Goal: Complete application form: Complete application form

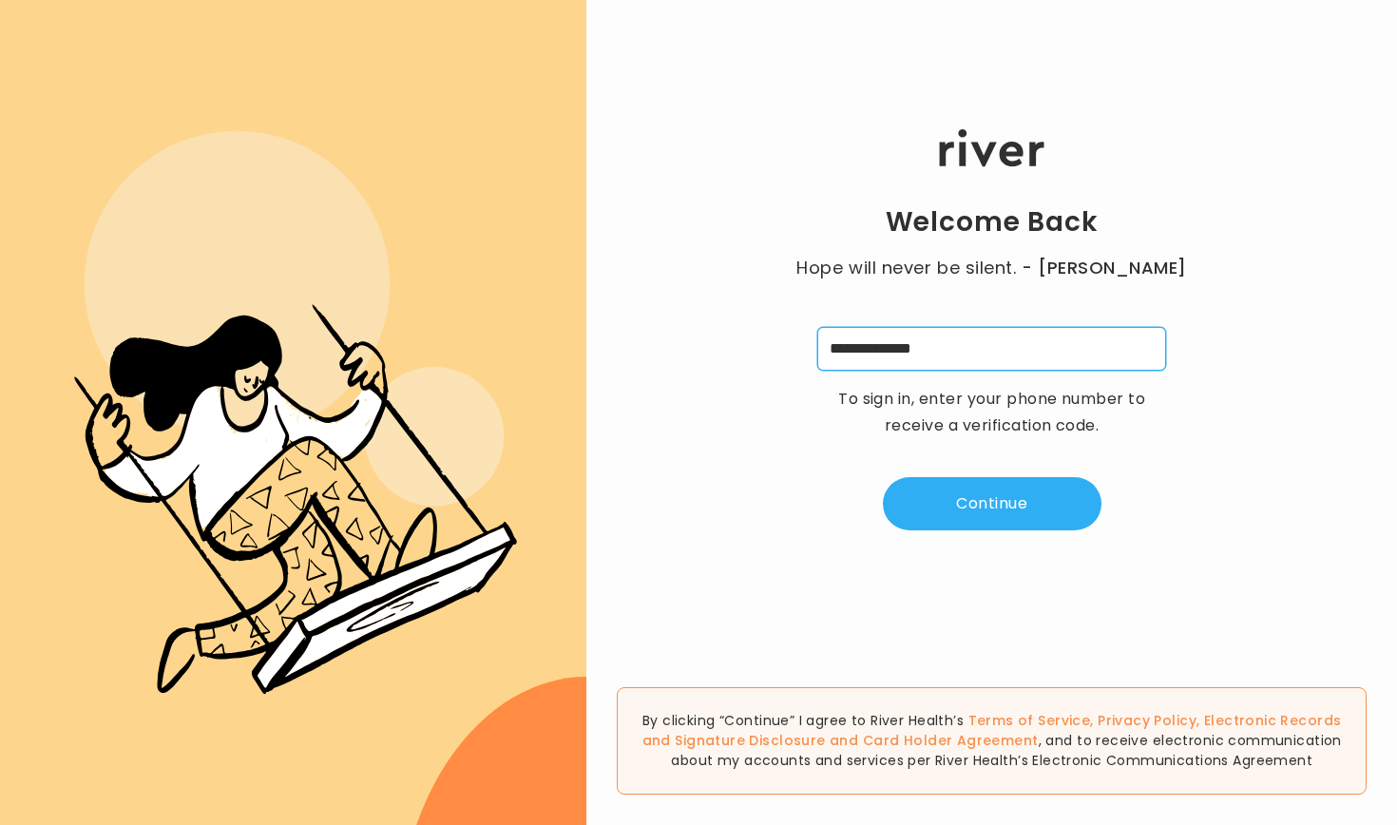
type input "**********"
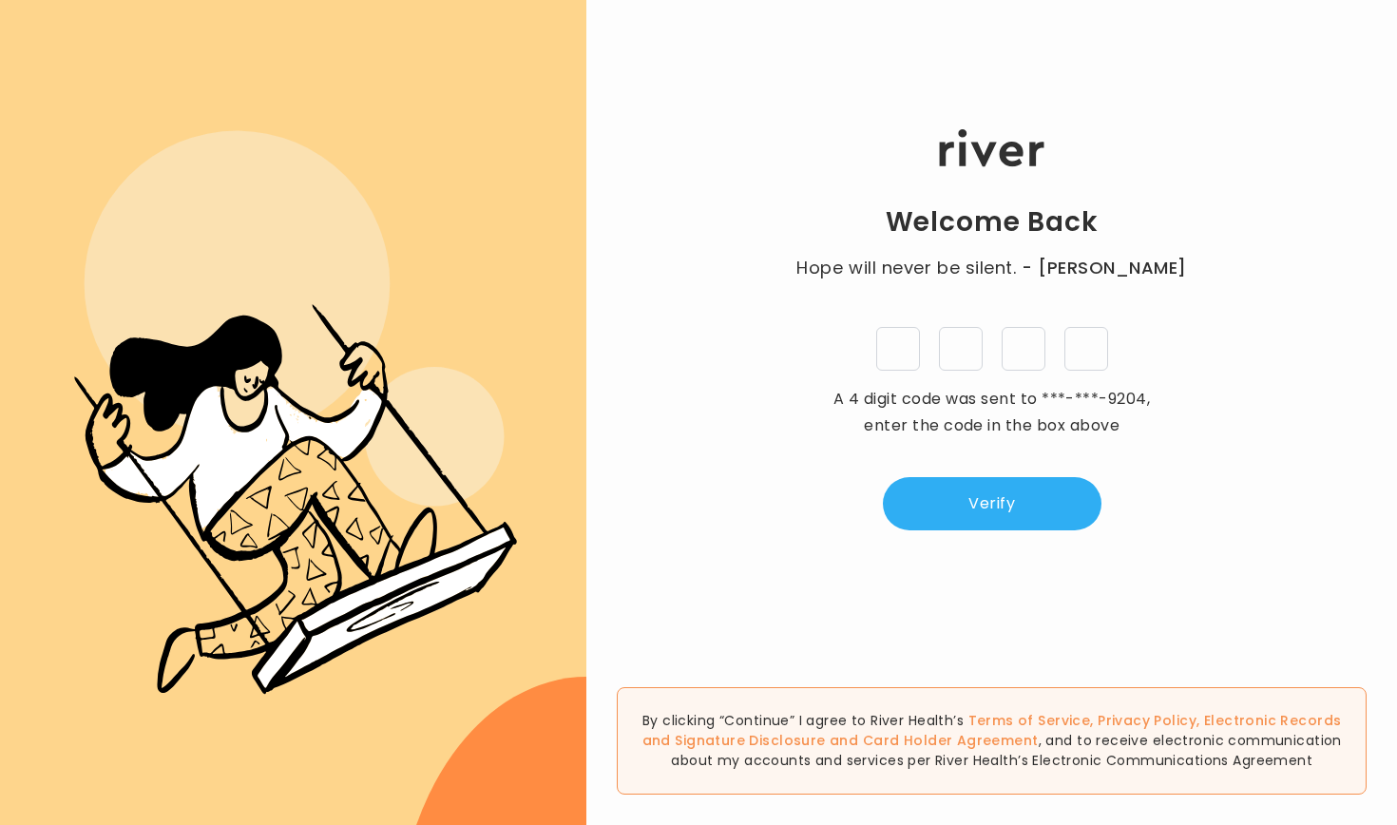
click at [903, 356] on input "tel" at bounding box center [898, 349] width 44 height 44
type input "*"
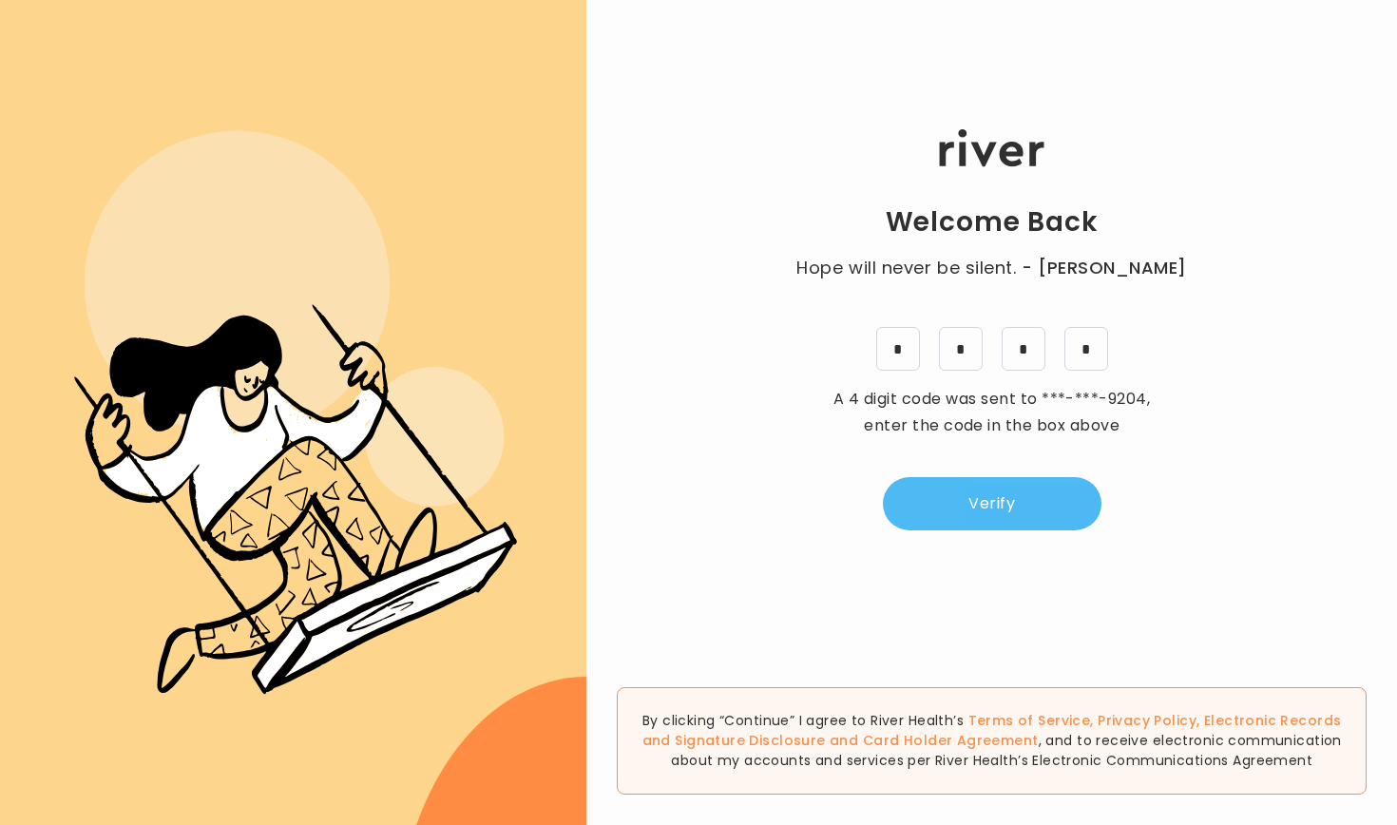
click at [987, 508] on button "Verify" at bounding box center [992, 503] width 219 height 53
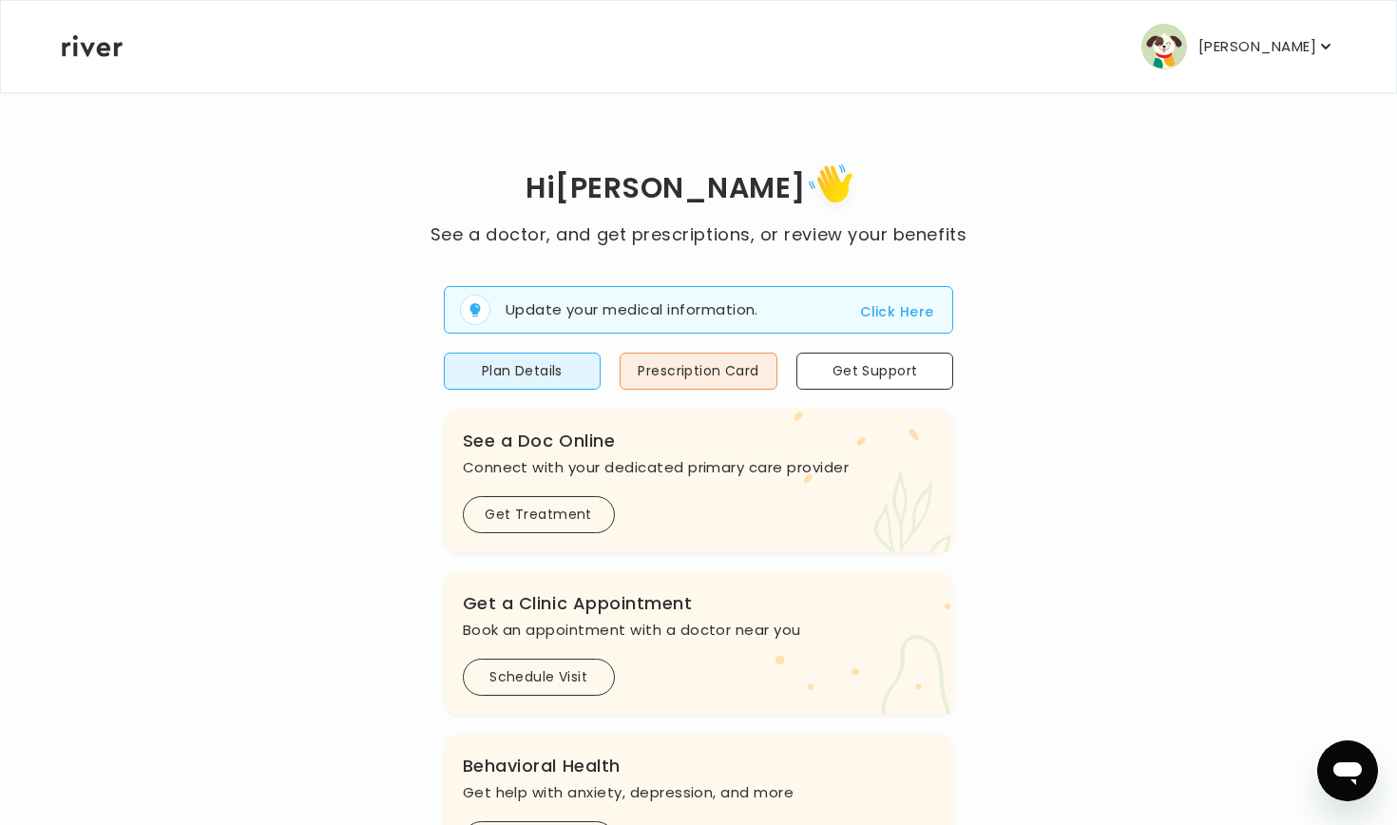
click at [1294, 46] on p "Emilie Julch" at bounding box center [1258, 46] width 118 height 27
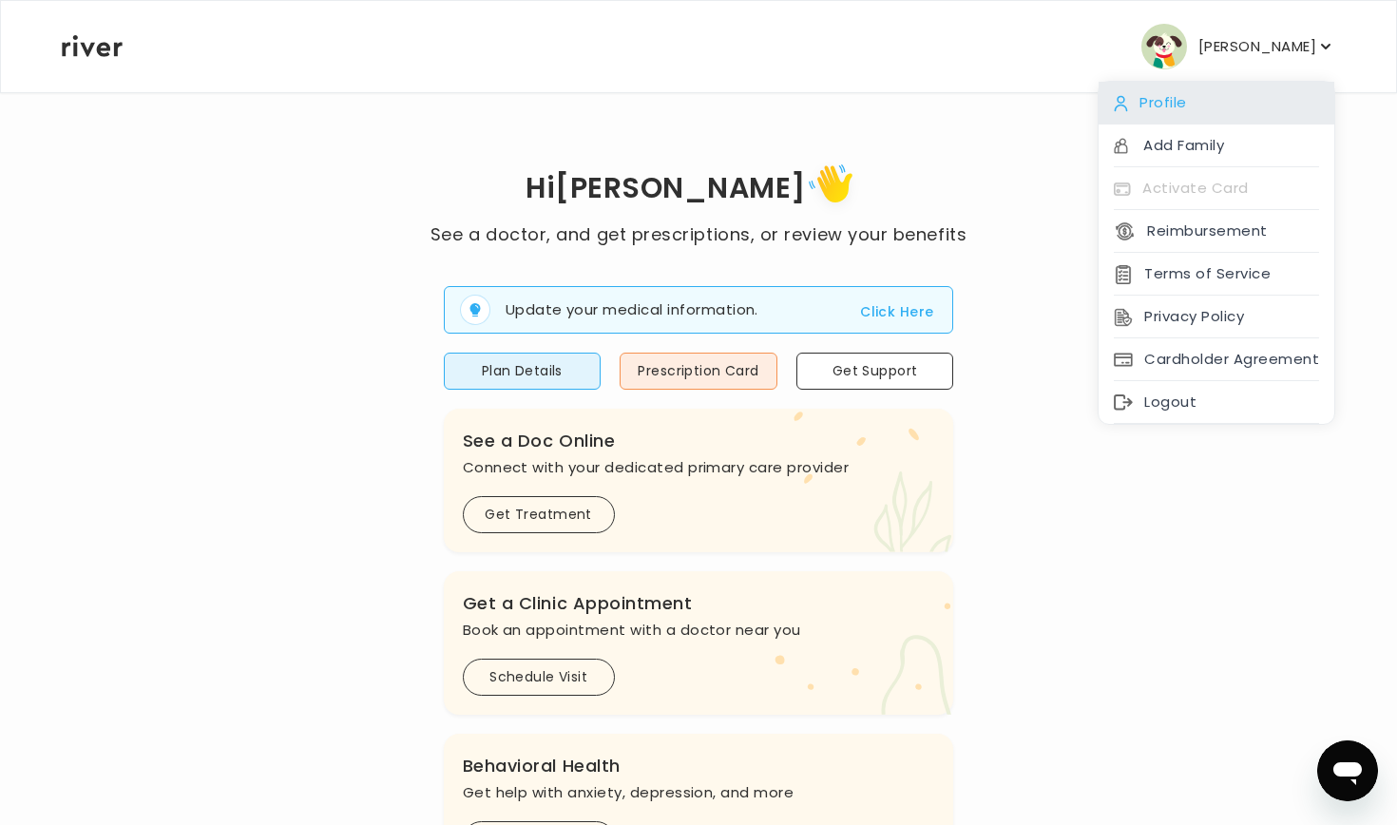
click at [1177, 100] on div "Profile" at bounding box center [1217, 103] width 236 height 43
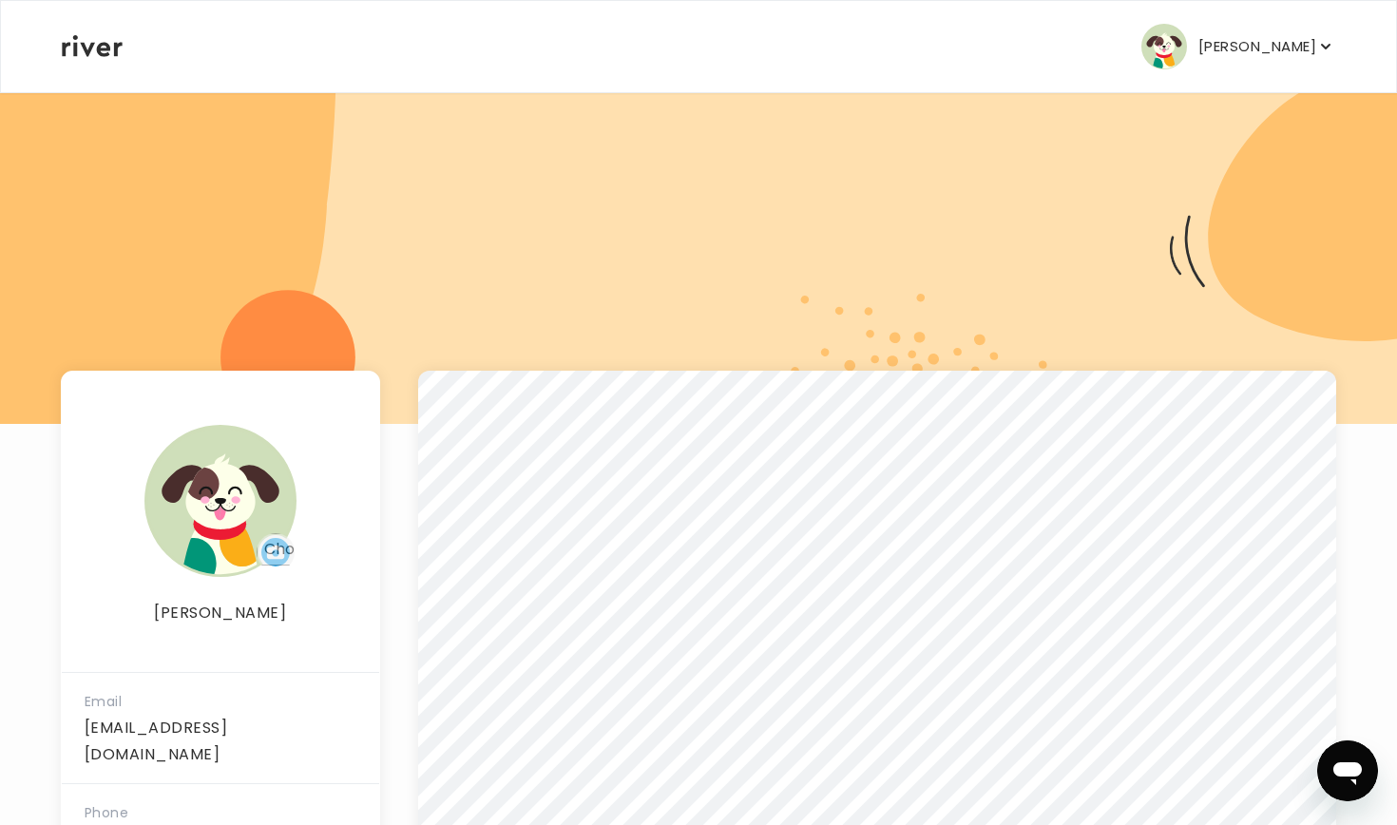
click at [280, 547] on input "file" at bounding box center [276, 552] width 38 height 38
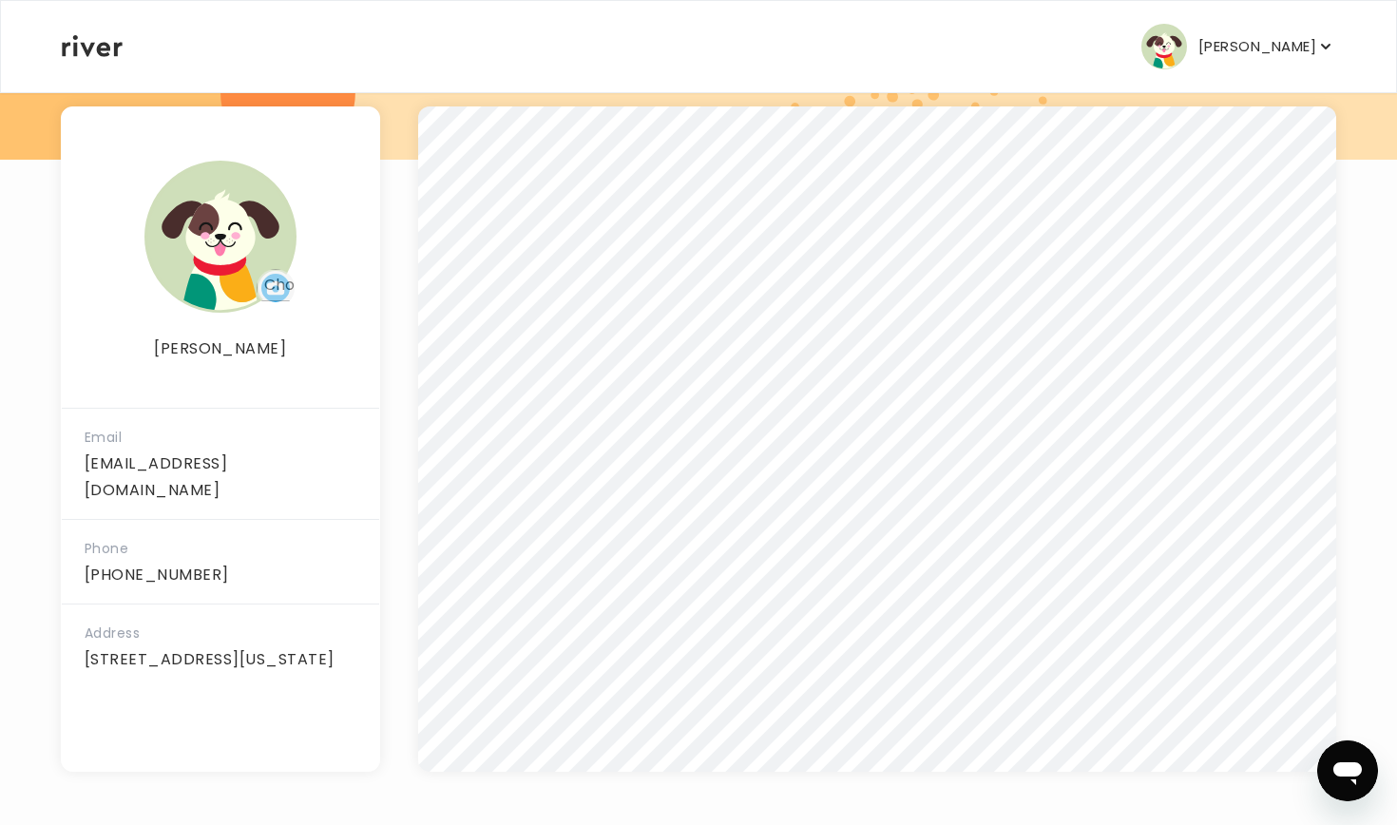
scroll to position [264, 0]
click at [240, 461] on p "nicolejulch99@gmail.com" at bounding box center [221, 477] width 272 height 53
click at [297, 458] on p "nicolejulch99@gmail.com" at bounding box center [221, 477] width 272 height 53
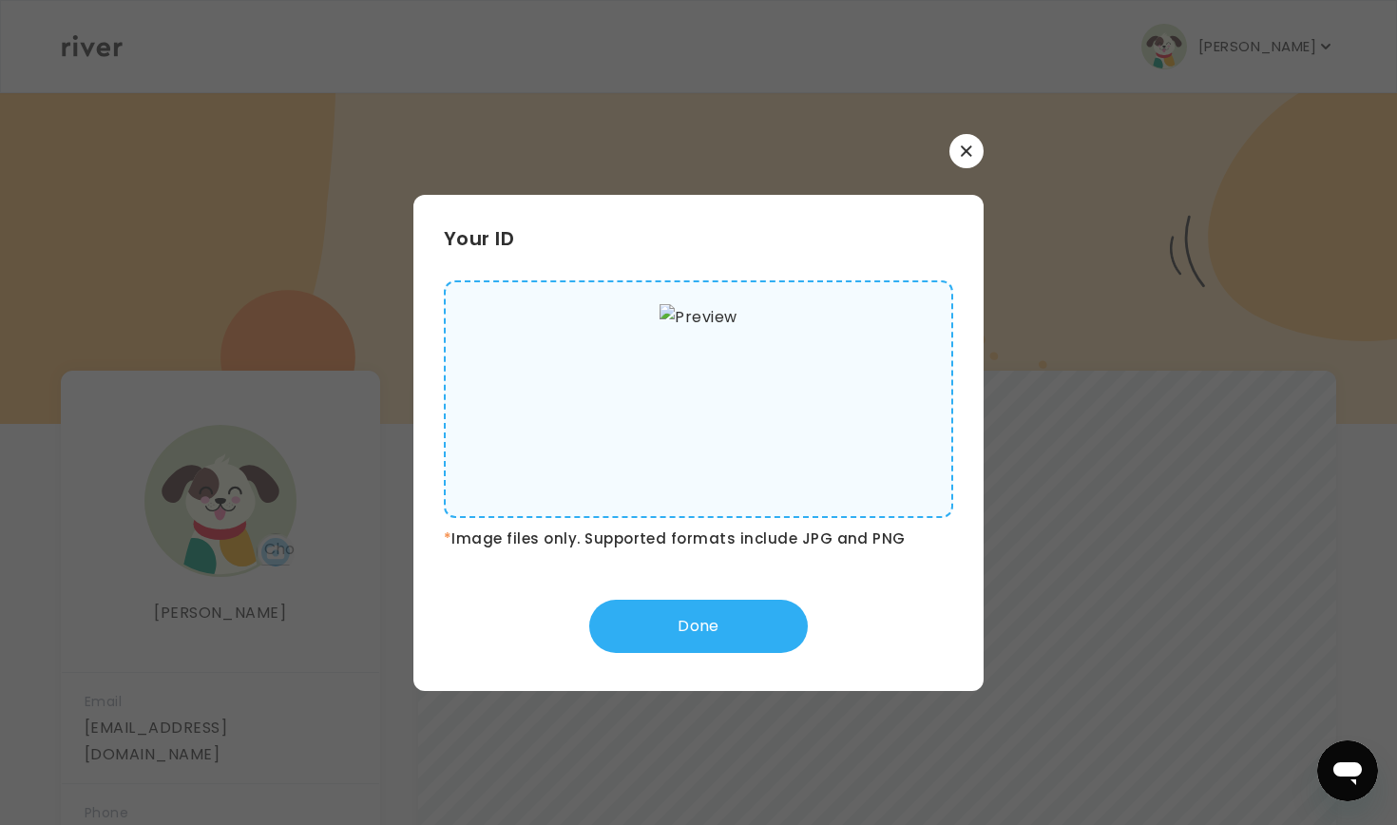
click at [737, 347] on img at bounding box center [698, 399] width 77 height 190
click at [0, 0] on input "file" at bounding box center [0, 0] width 0 height 0
click at [966, 168] on div "Your ID * Image files only. Supported formats include JPG and PNG Done" at bounding box center [698, 412] width 570 height 557
click at [972, 147] on button "button" at bounding box center [966, 151] width 34 height 34
click at [778, 521] on div "Your ID * Image files only. Supported formats include JPG and PNG Done" at bounding box center [698, 443] width 570 height 496
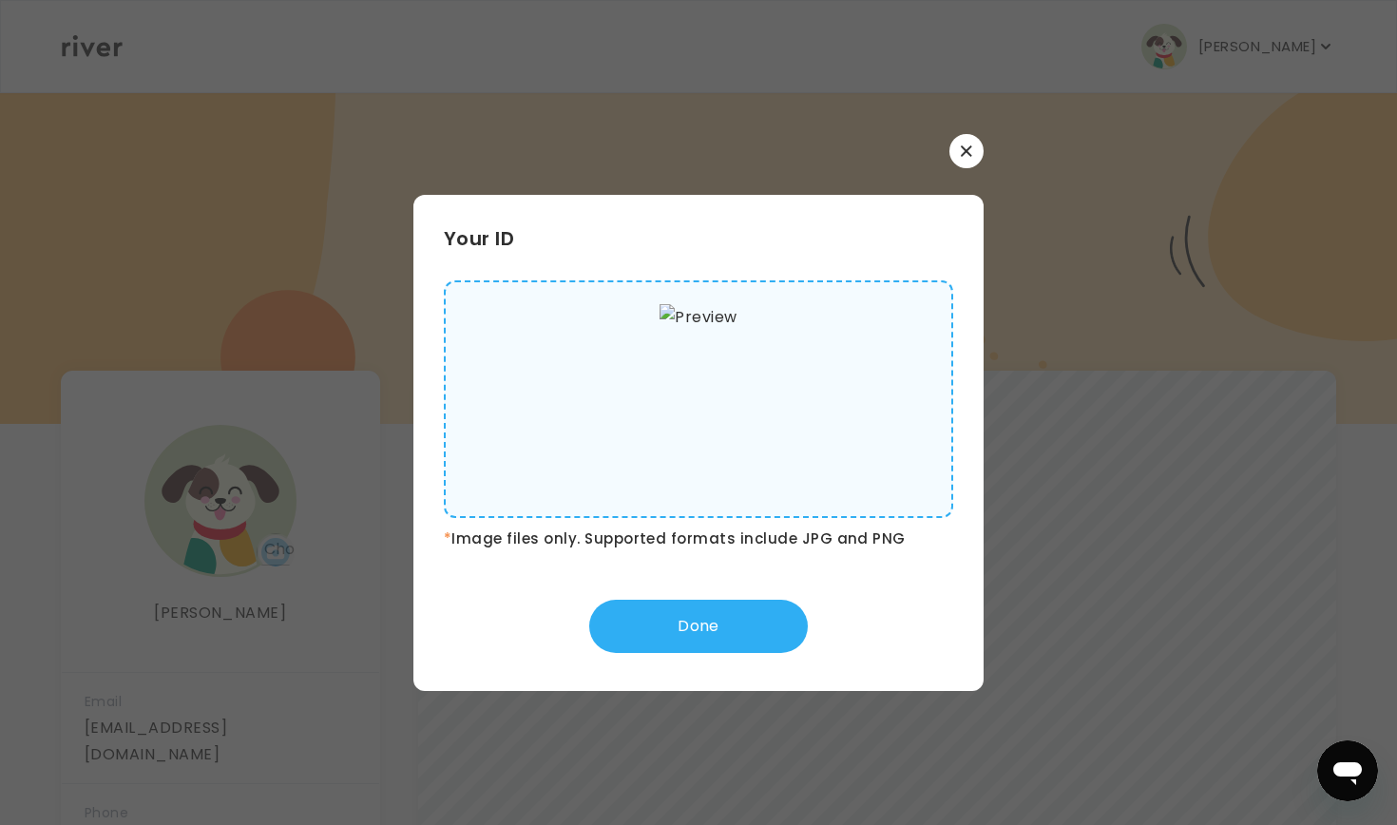
click at [737, 439] on img at bounding box center [698, 399] width 77 height 190
click at [0, 0] on input "file" at bounding box center [0, 0] width 0 height 0
click at [969, 153] on icon "button" at bounding box center [966, 150] width 10 height 10
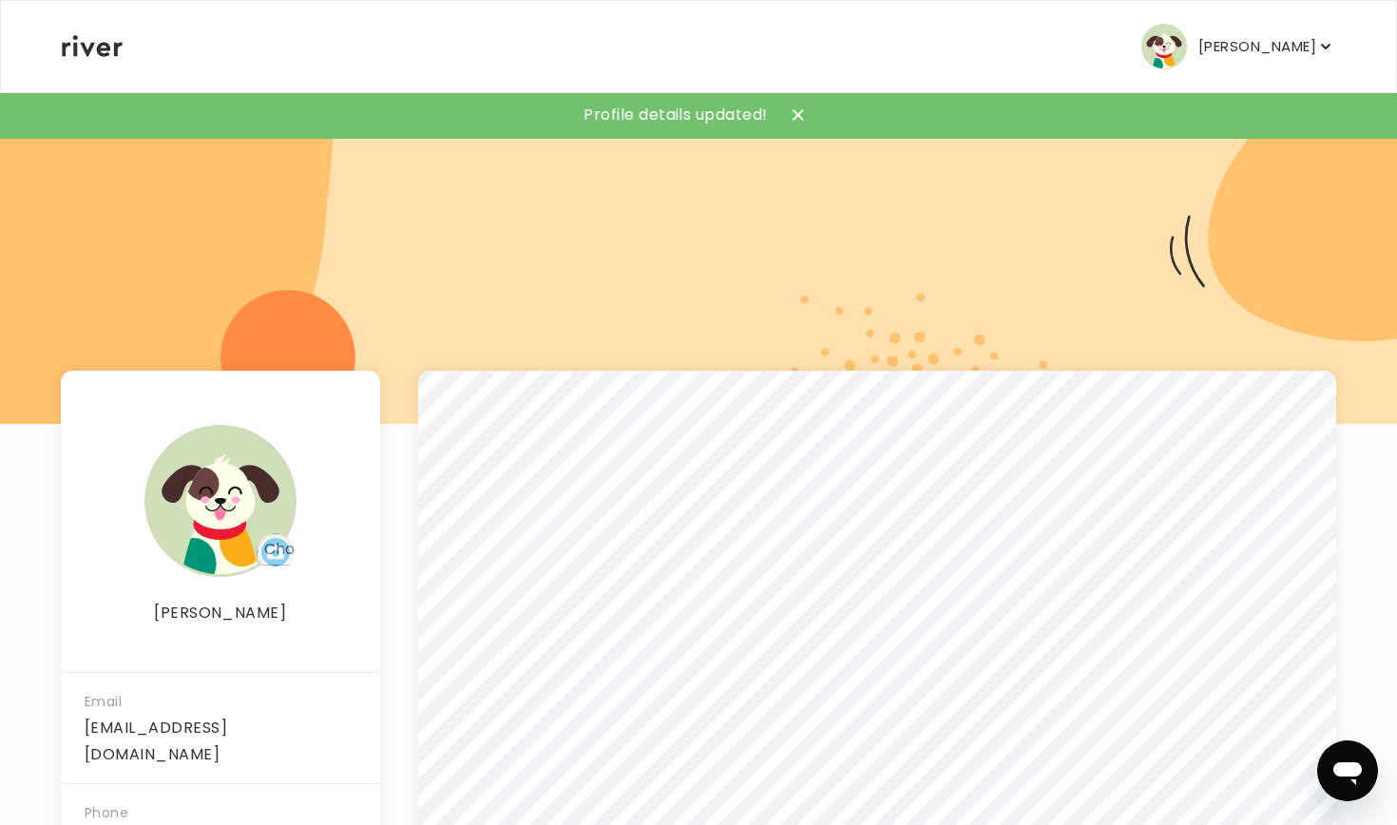
click at [1253, 38] on p "Emilie Julch" at bounding box center [1258, 46] width 118 height 27
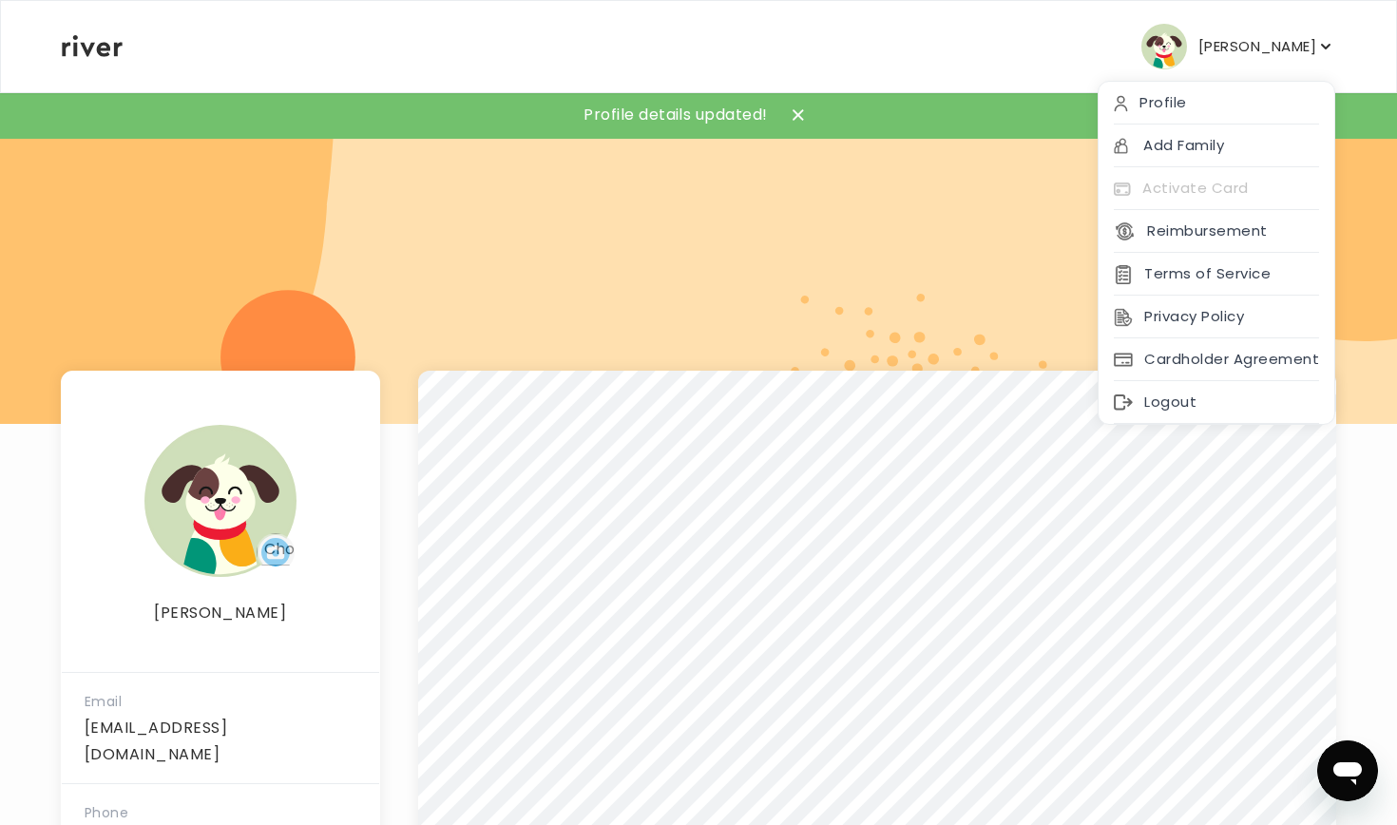
click at [1181, 42] on img "button" at bounding box center [1164, 47] width 46 height 46
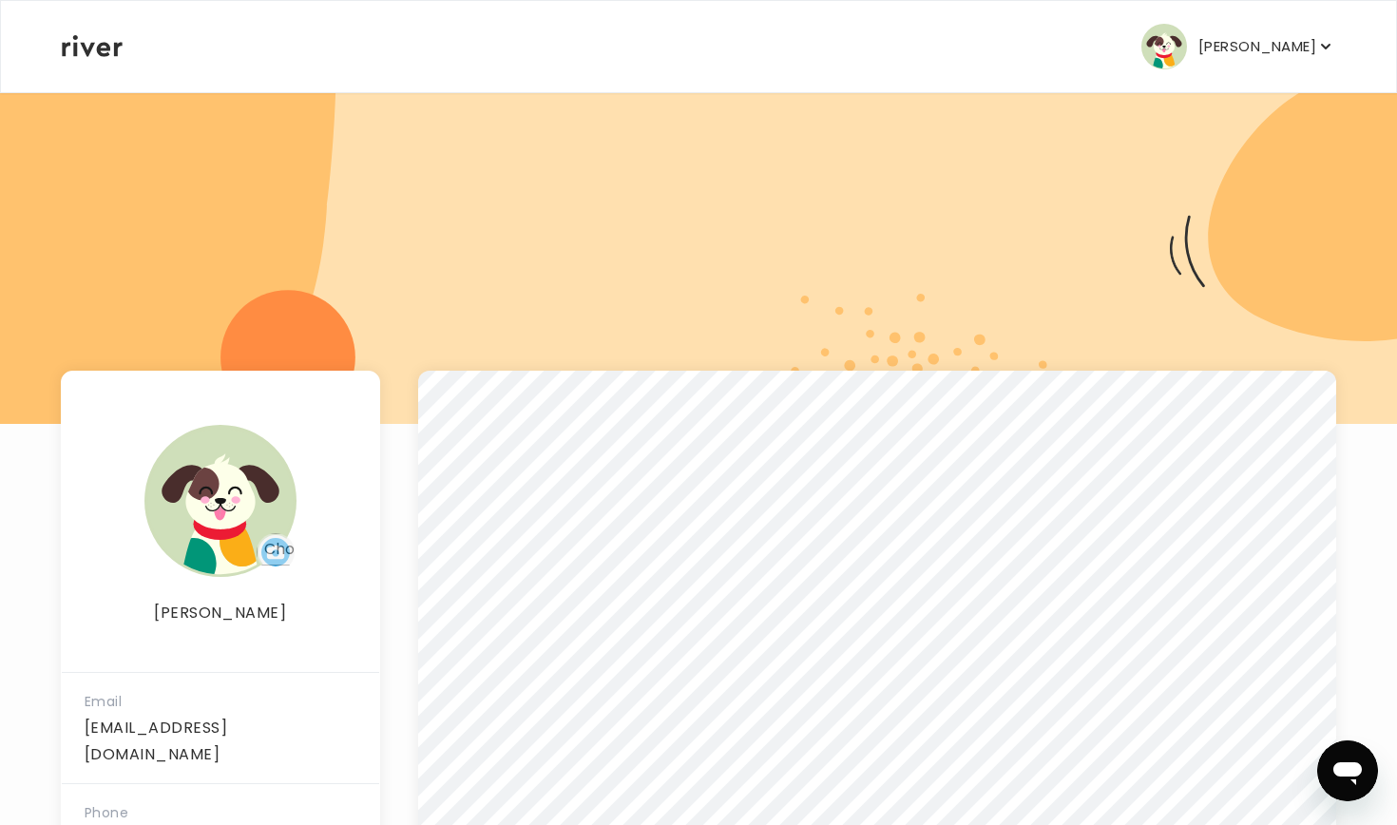
click at [1187, 35] on img "button" at bounding box center [1164, 47] width 46 height 46
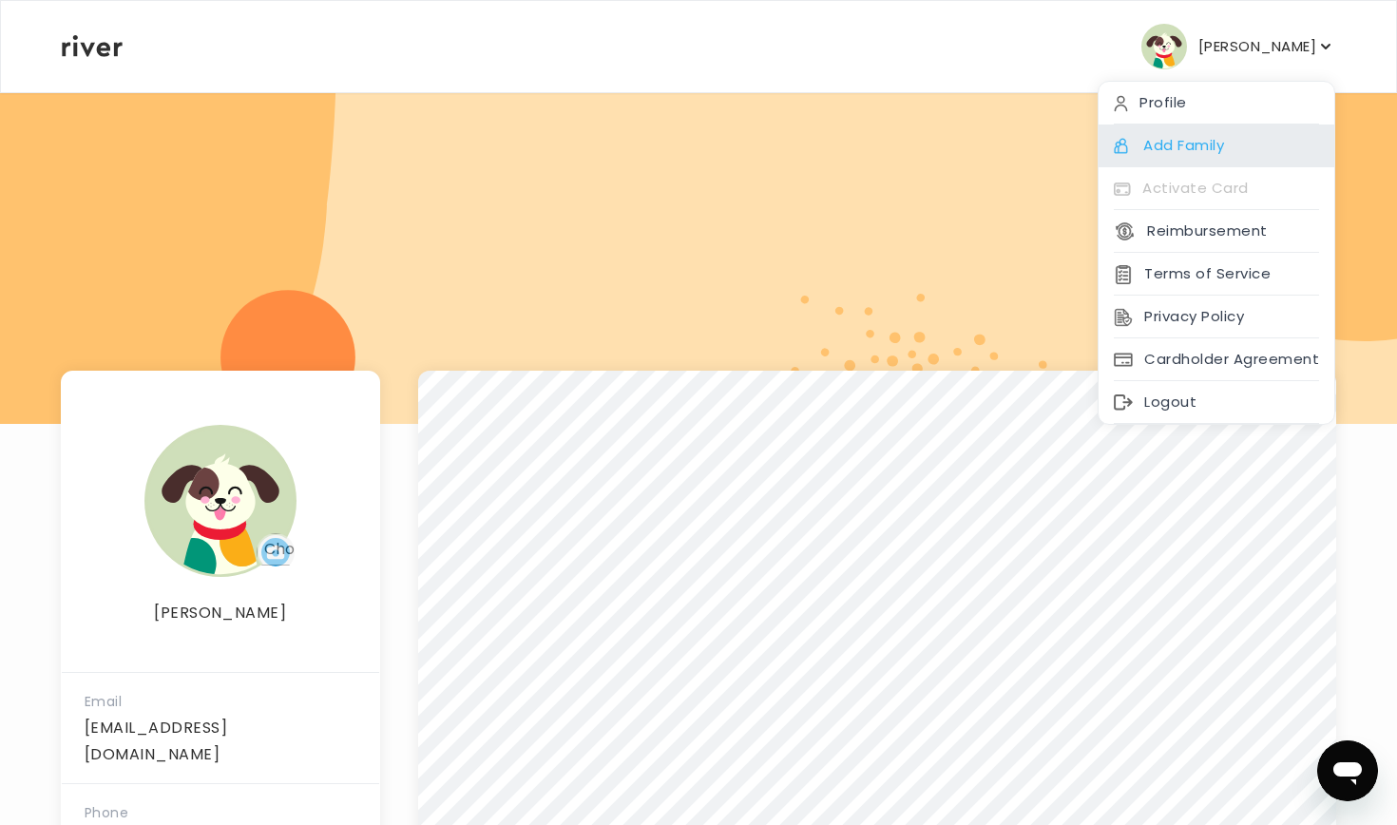
click at [1174, 144] on div "Add Family" at bounding box center [1217, 146] width 236 height 43
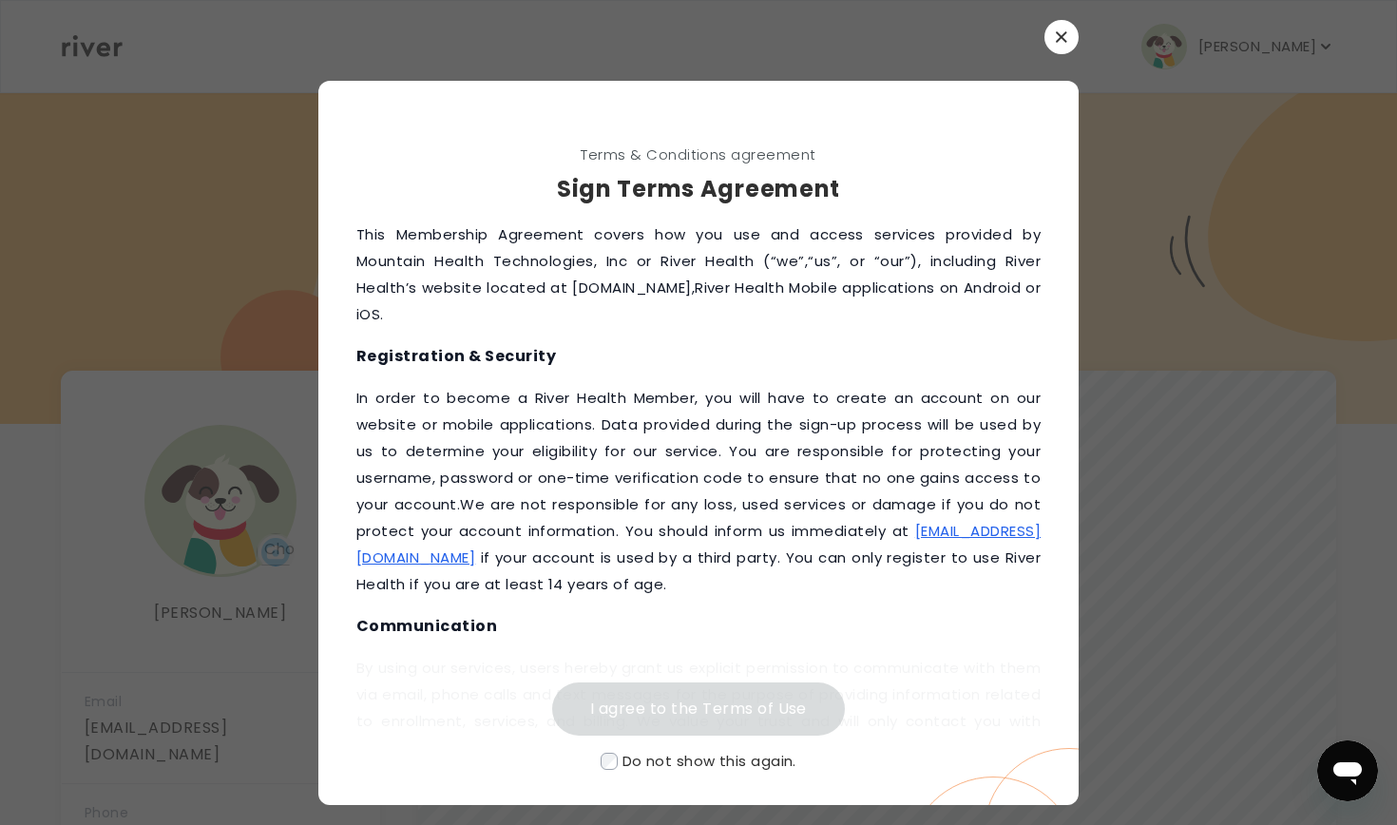
click at [1059, 45] on button "button" at bounding box center [1062, 37] width 34 height 34
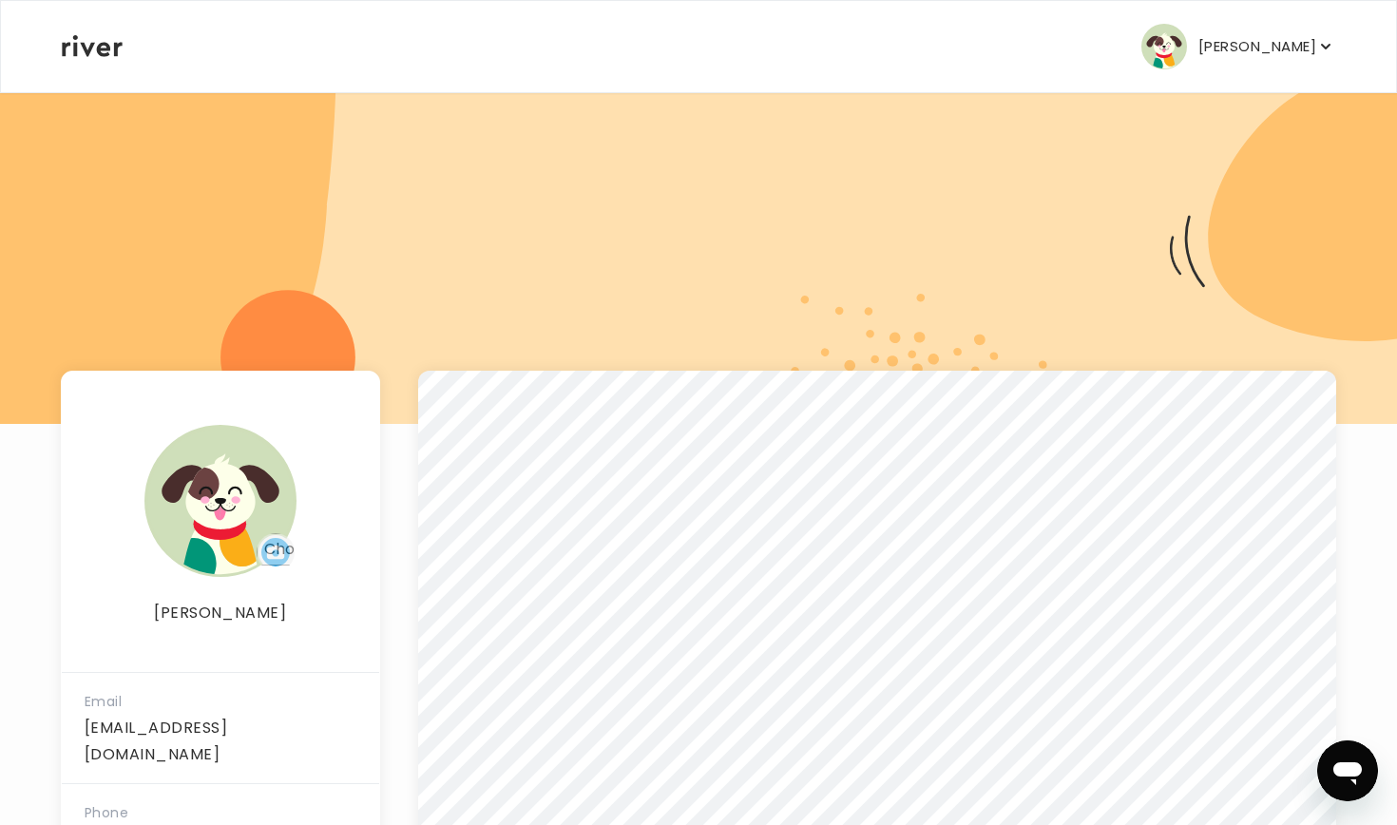
click at [1292, 45] on p "Emilie Julch" at bounding box center [1258, 46] width 118 height 27
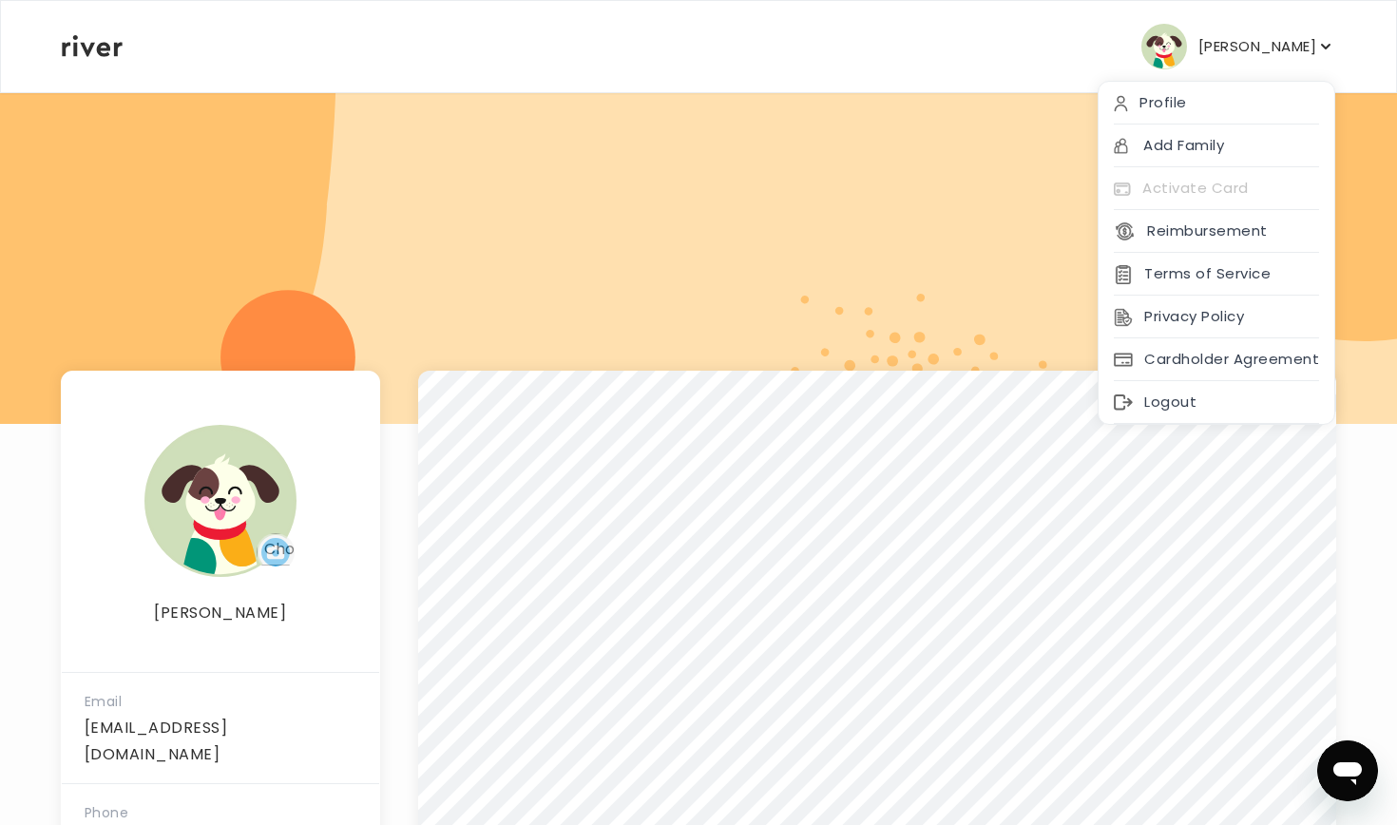
click at [892, 52] on div "Emilie Julch Profile Add Family Activate Card Reimbursement Terms of Service Pr…" at bounding box center [699, 46] width 1274 height 91
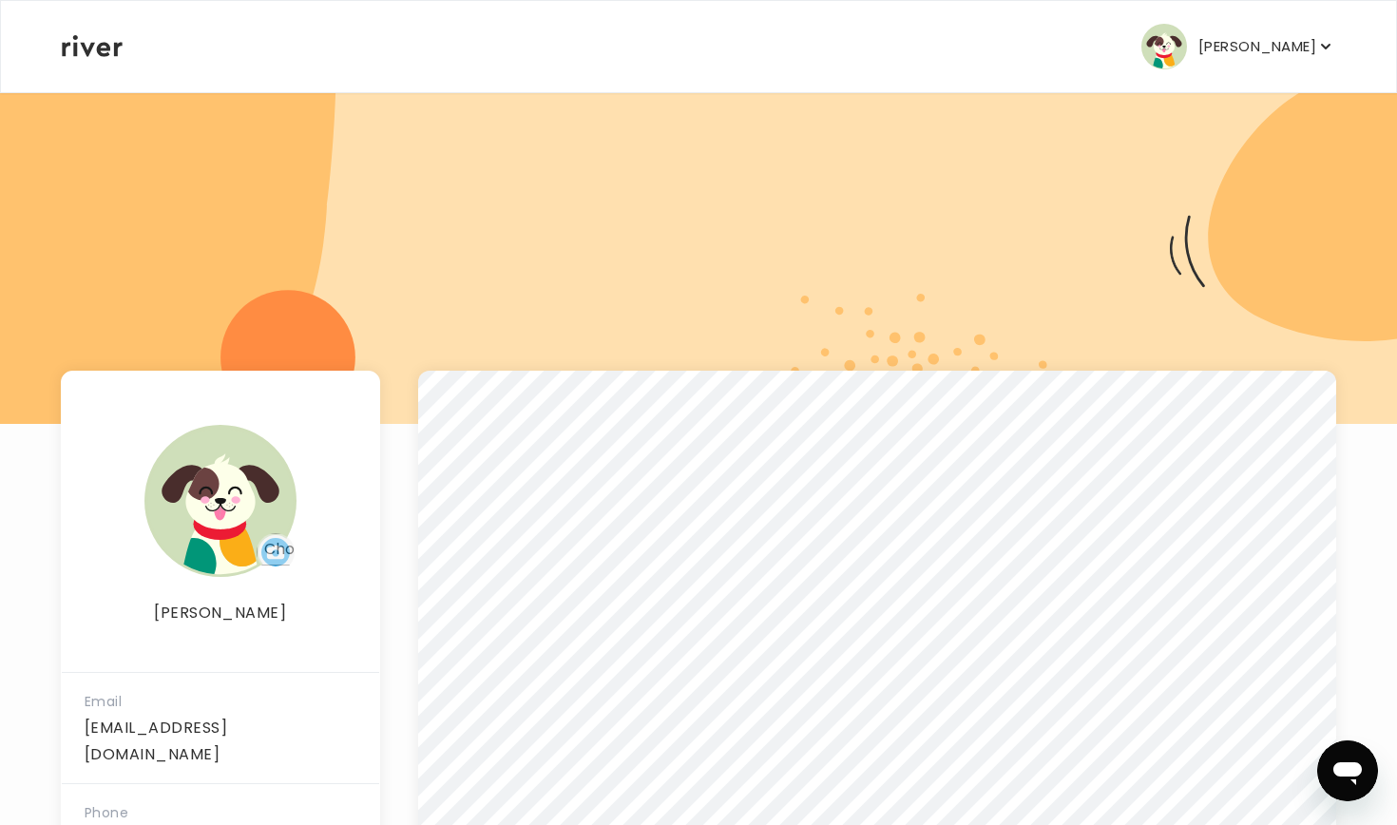
click at [88, 39] on icon at bounding box center [92, 46] width 61 height 22
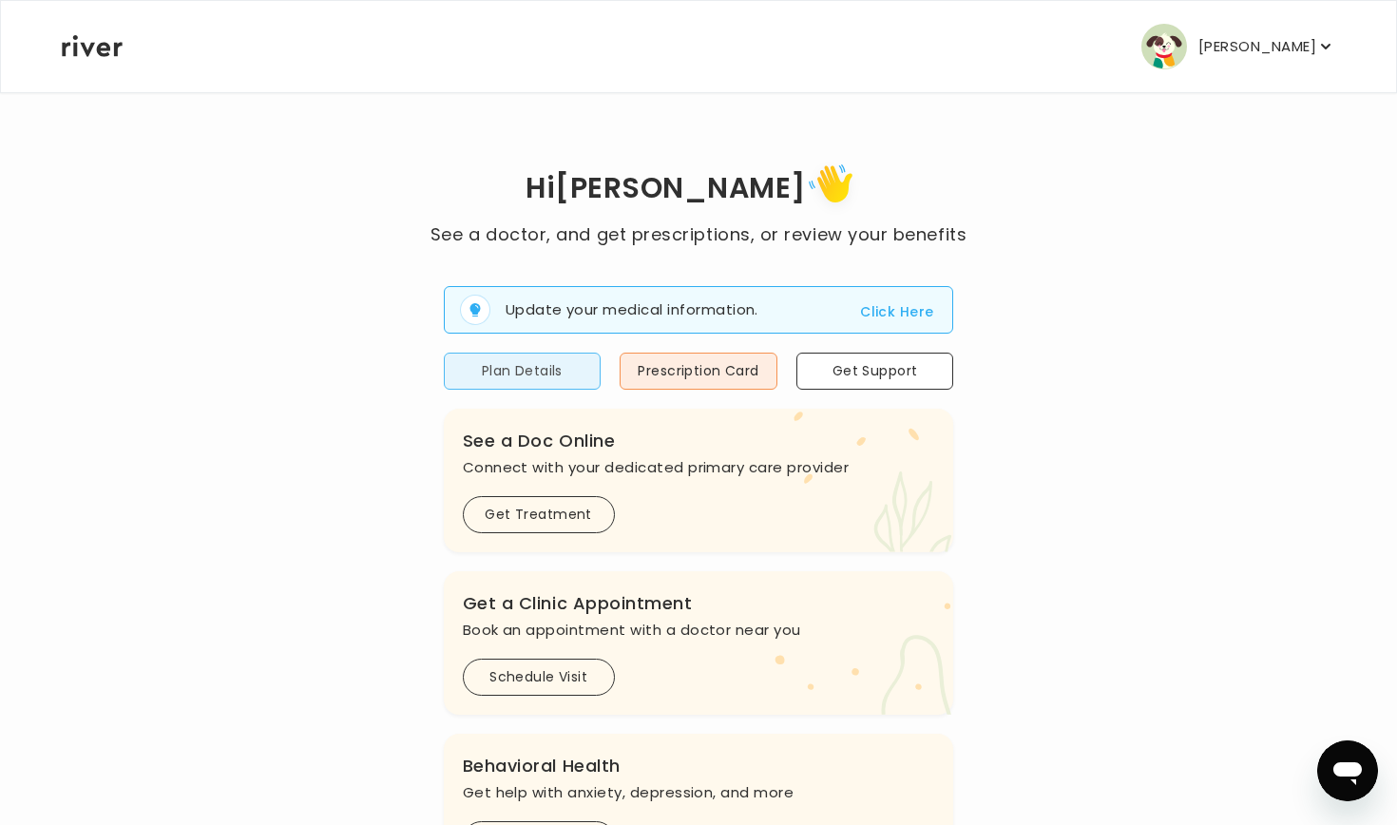
click at [550, 366] on button "Plan Details" at bounding box center [523, 371] width 158 height 37
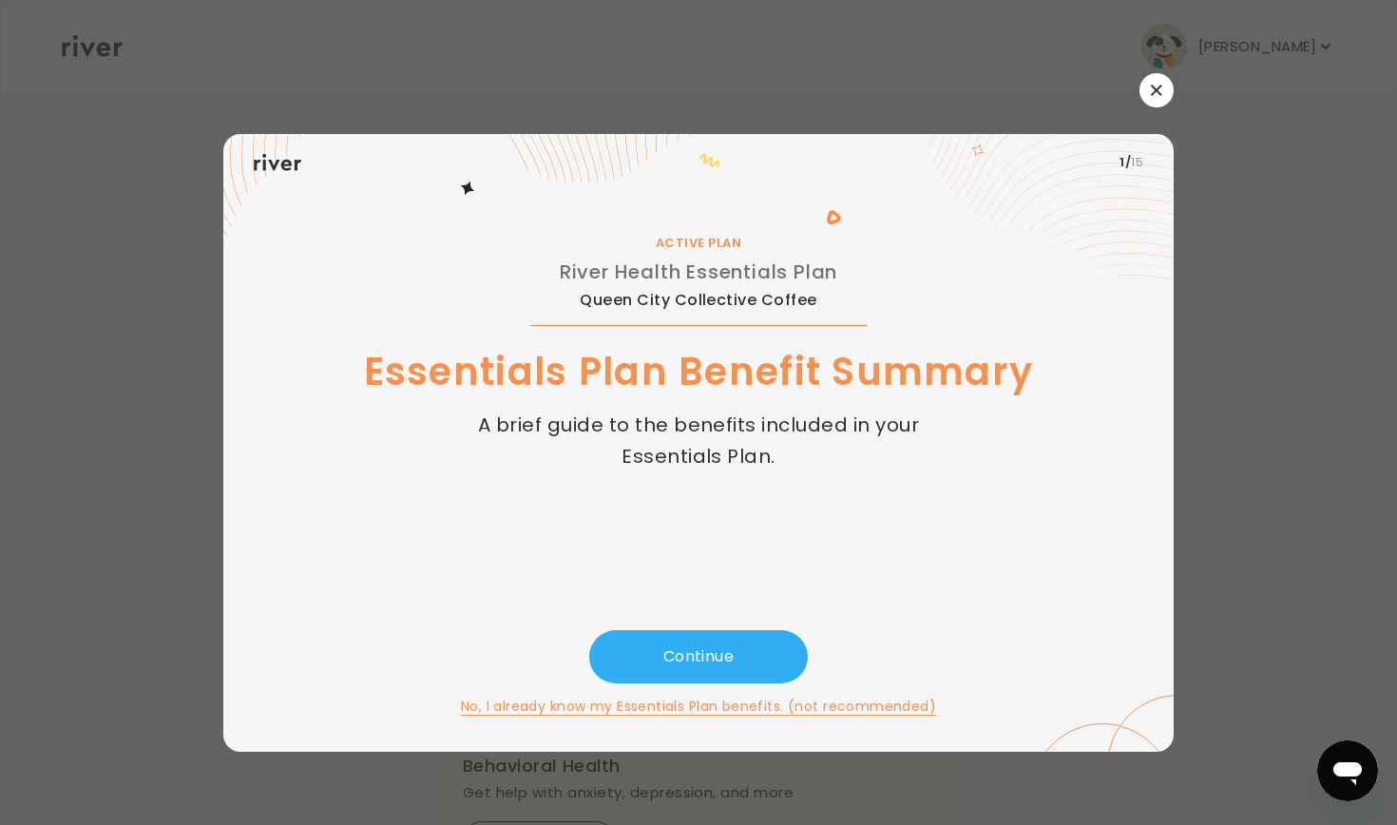
click at [1159, 98] on button "button" at bounding box center [1157, 90] width 34 height 34
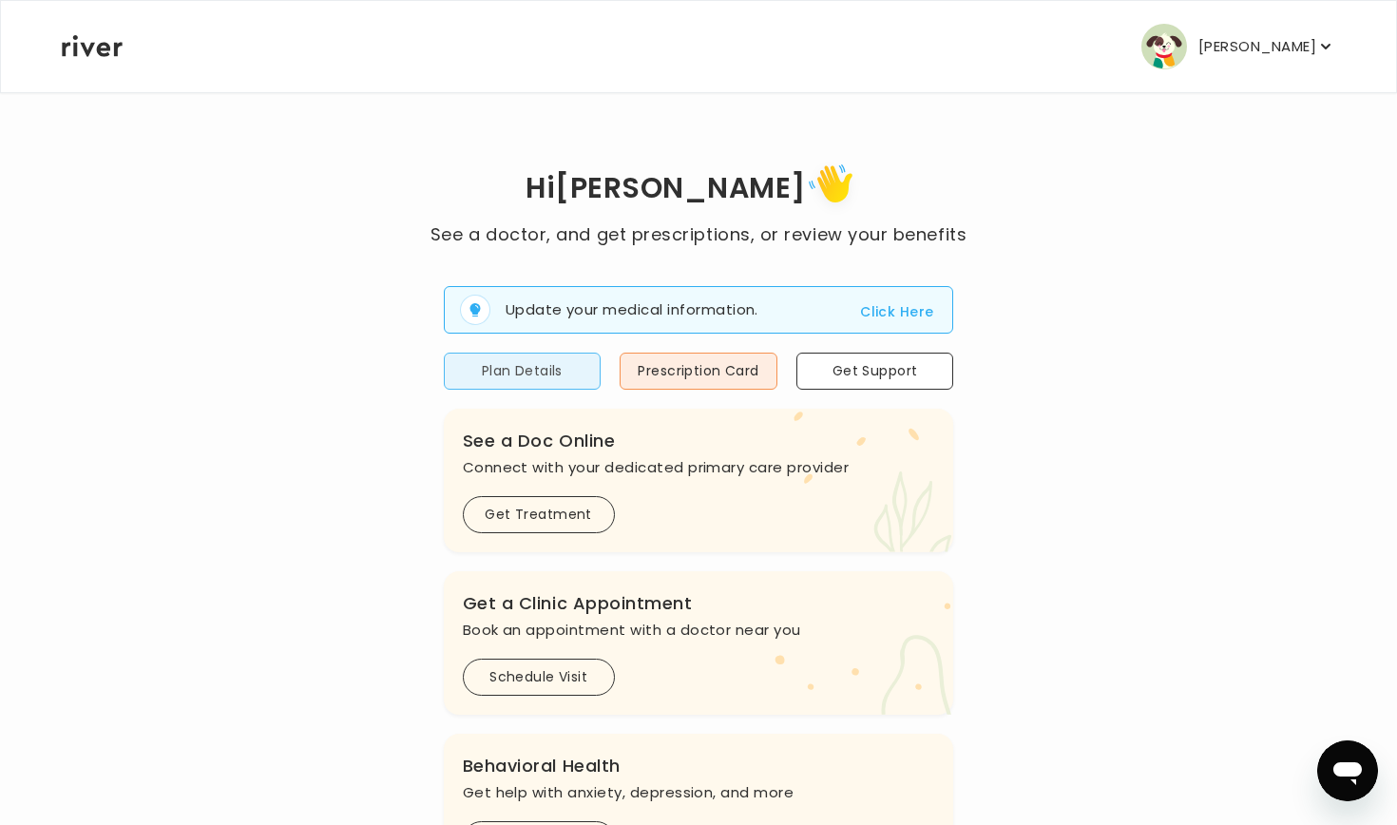
click at [560, 364] on button "Plan Details" at bounding box center [523, 371] width 158 height 37
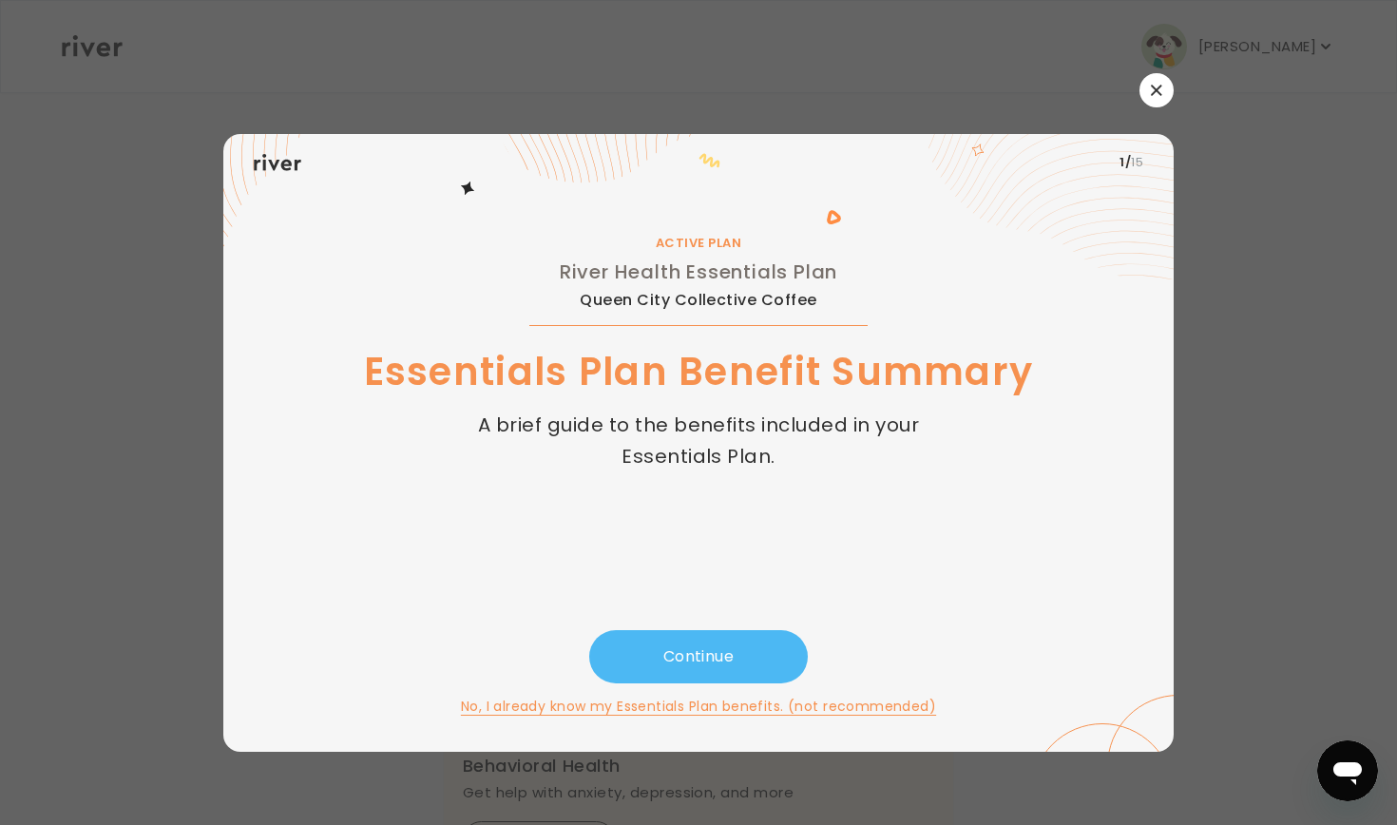
click at [679, 650] on button "Continue" at bounding box center [698, 656] width 219 height 53
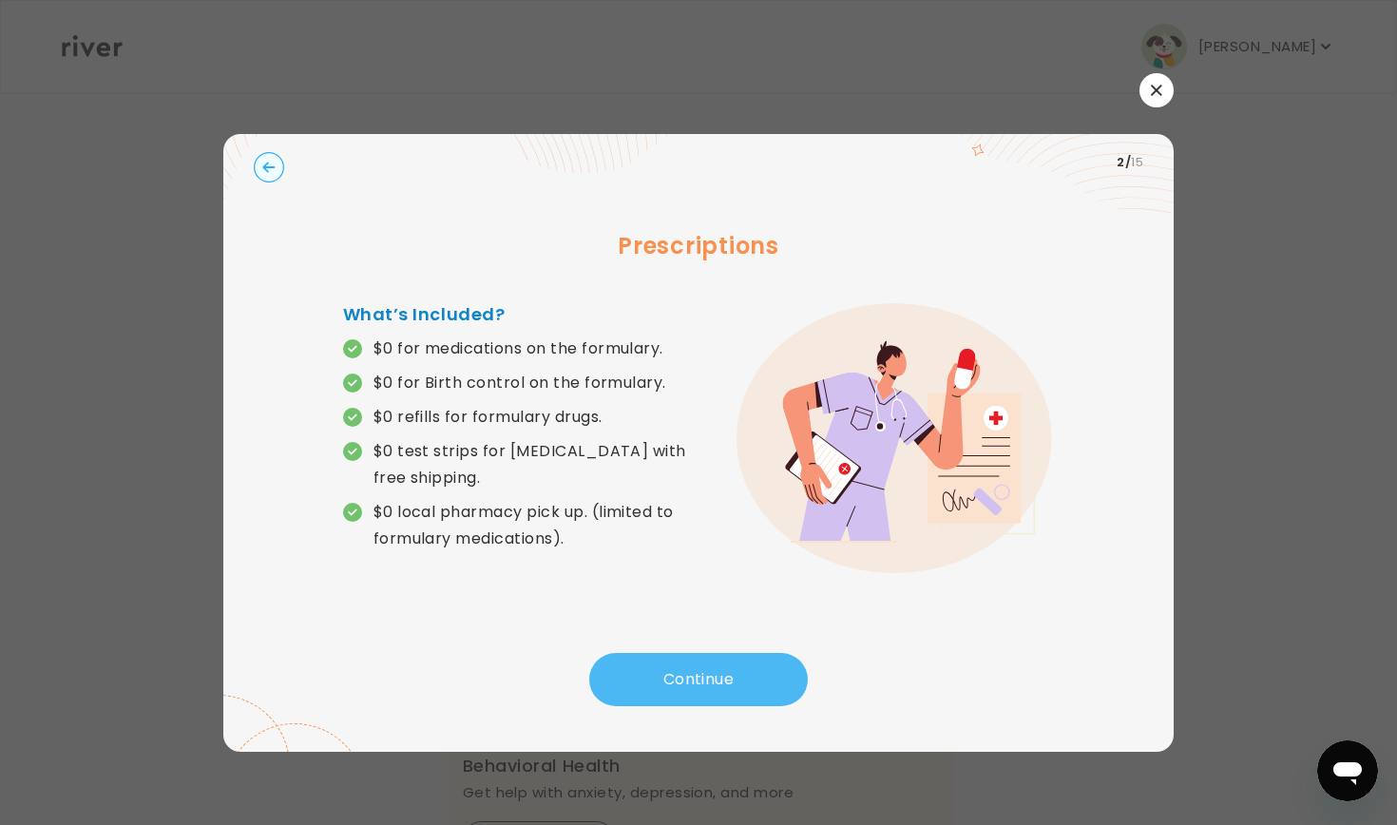
click at [683, 687] on button "Continue" at bounding box center [698, 679] width 219 height 53
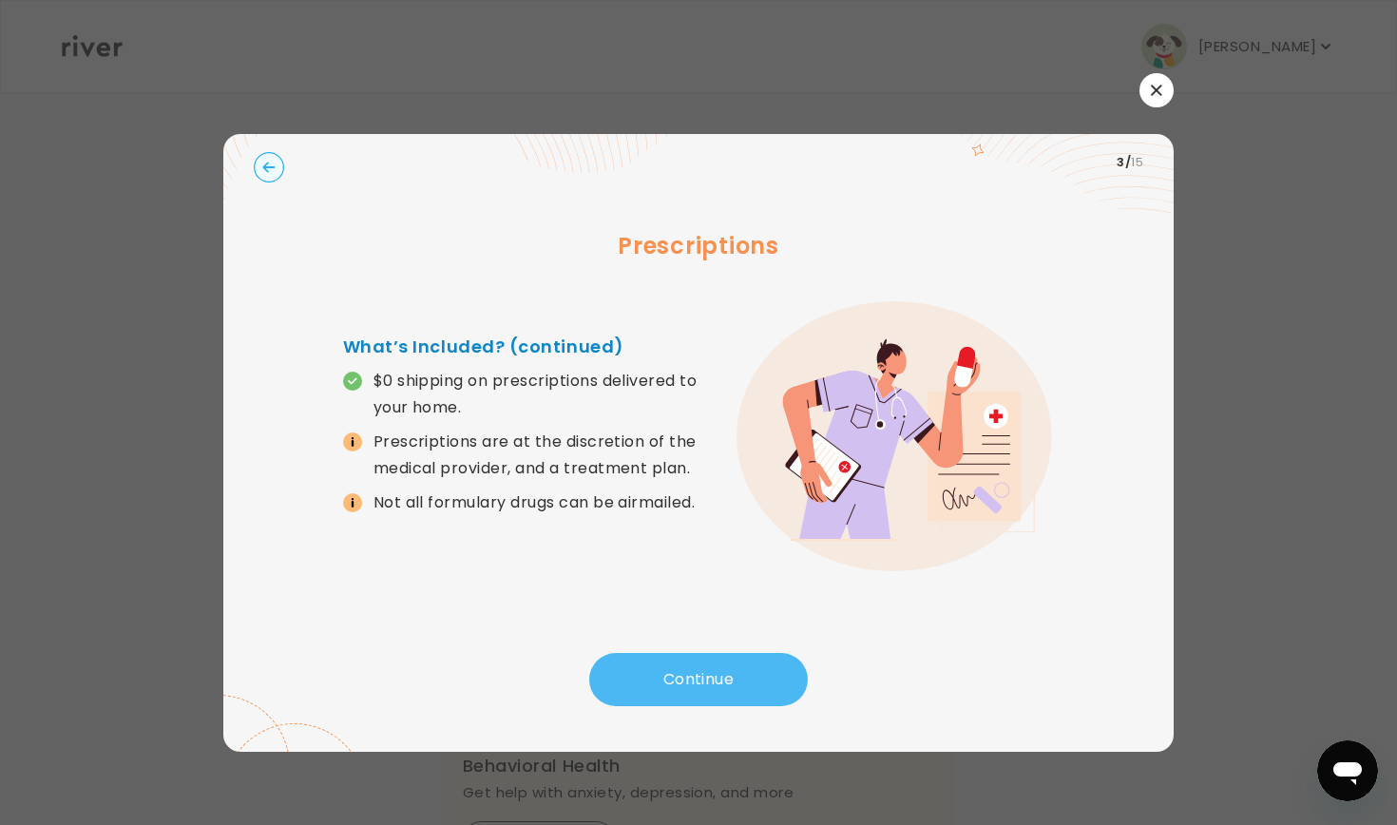
click at [683, 687] on button "Continue" at bounding box center [698, 679] width 219 height 53
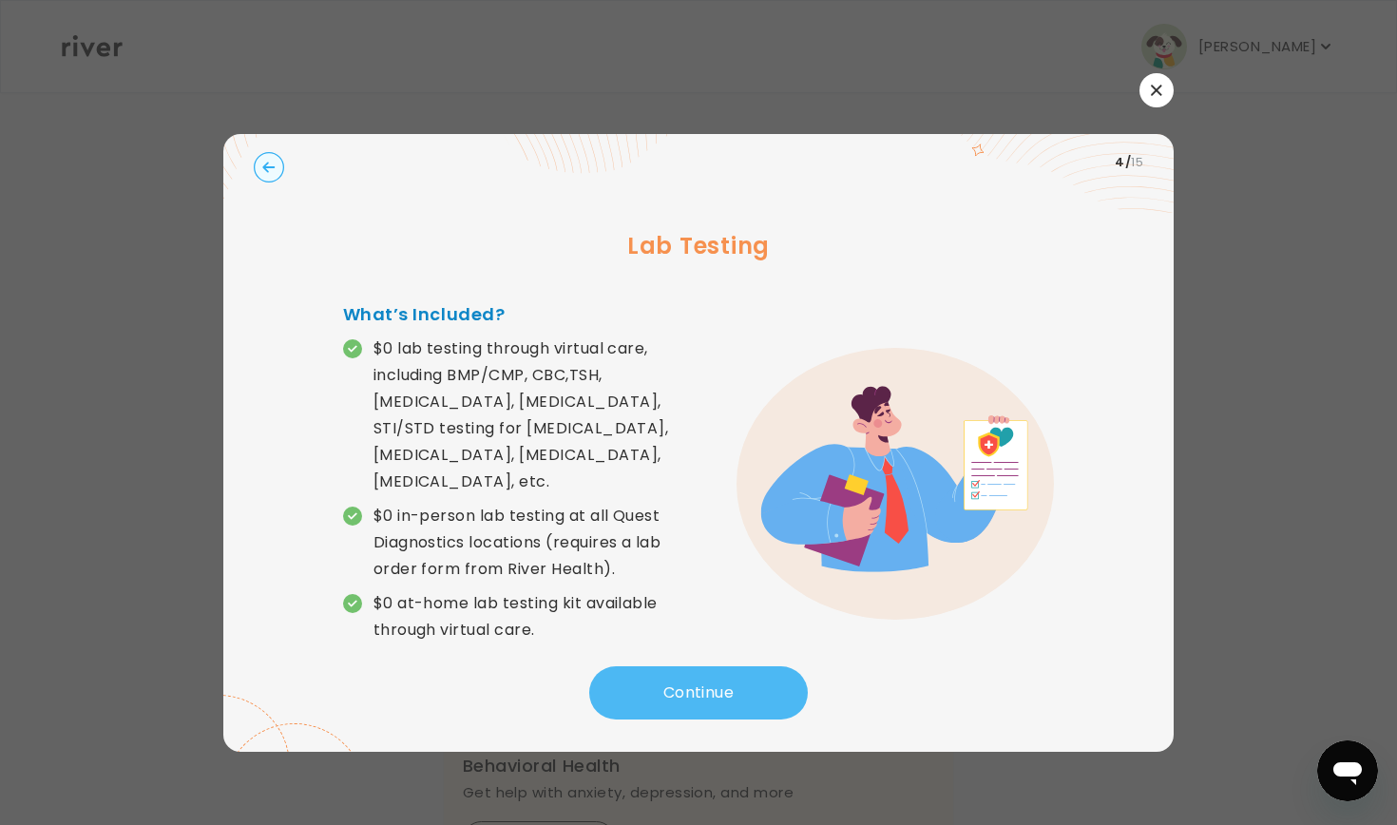
click at [683, 687] on button "Continue" at bounding box center [698, 692] width 219 height 53
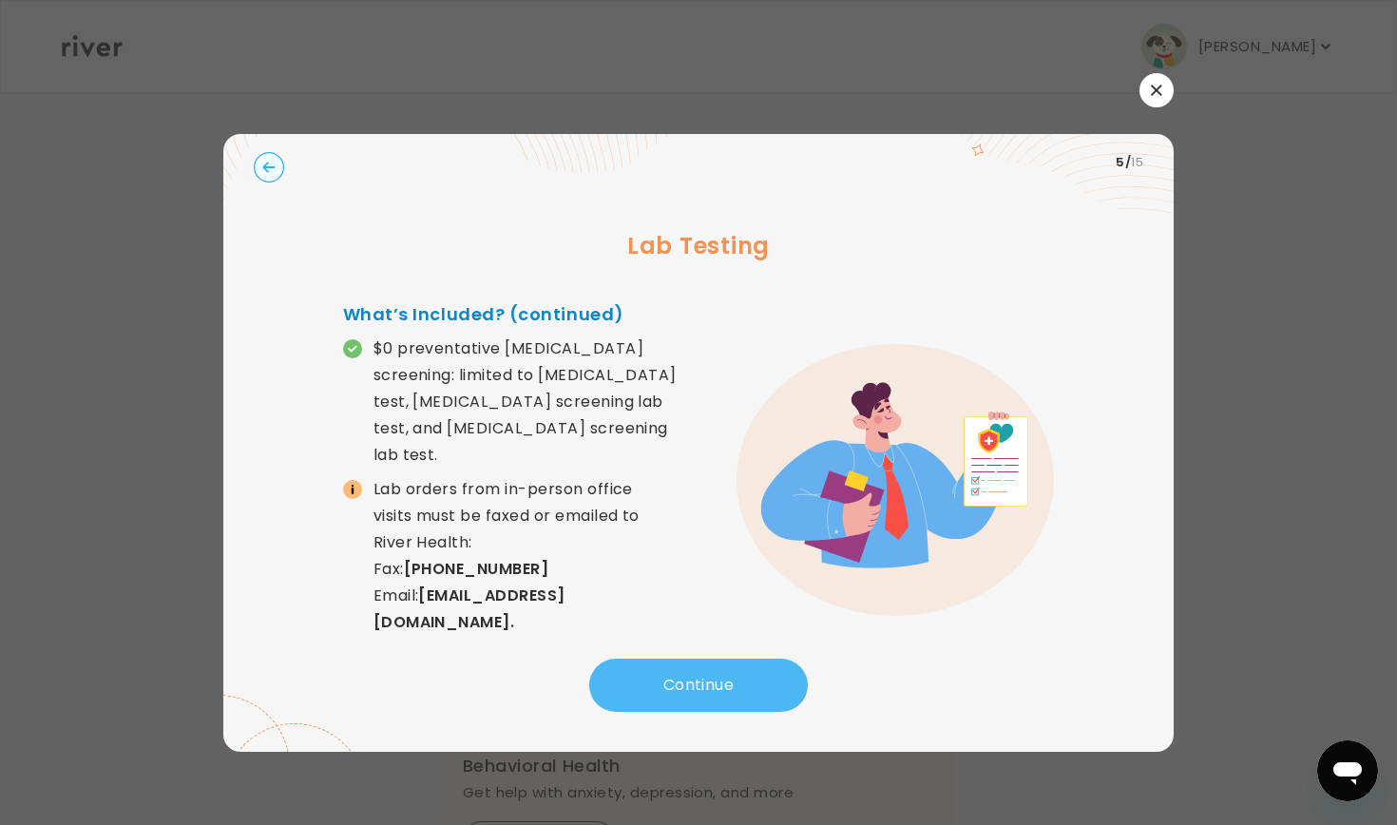
click at [683, 687] on button "Continue" at bounding box center [698, 685] width 219 height 53
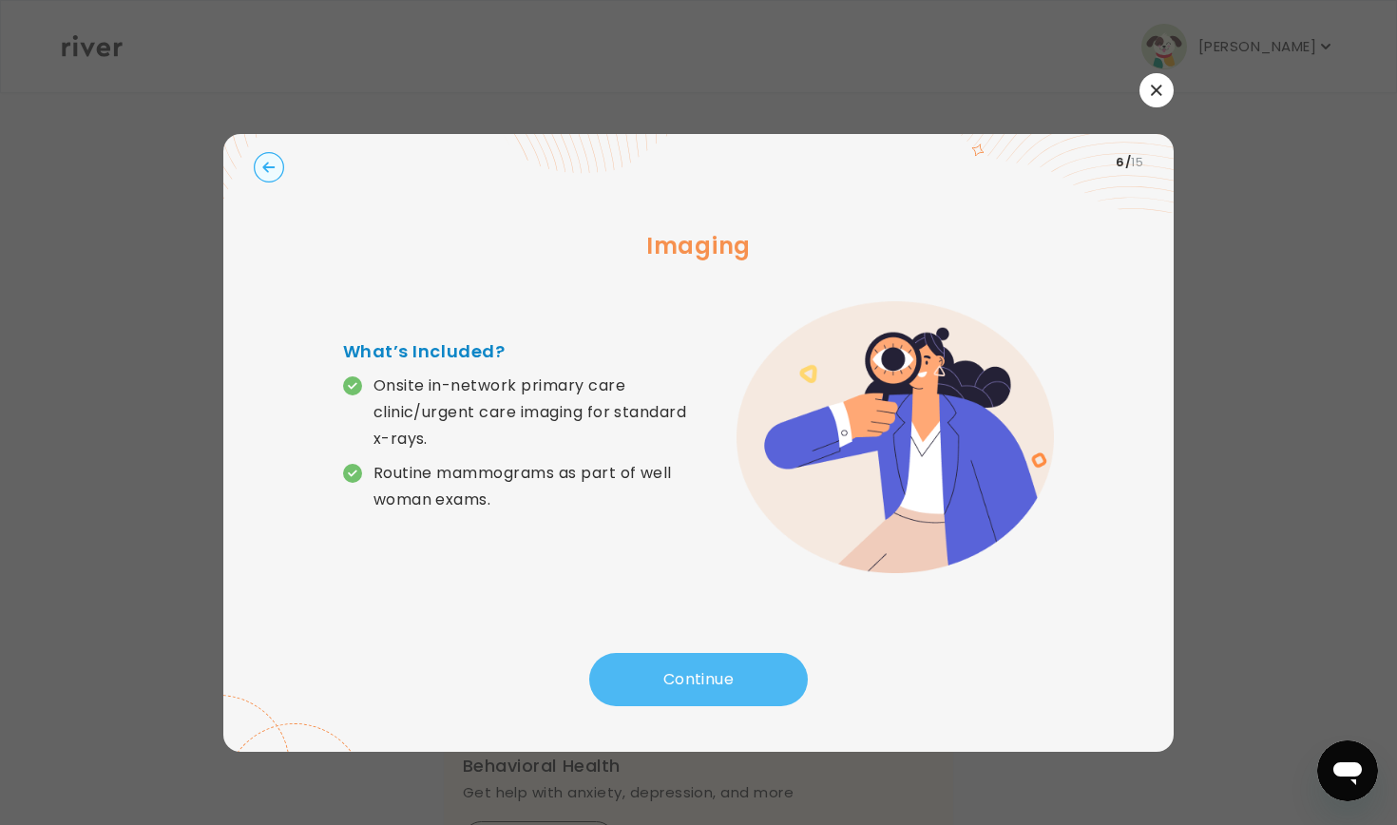
click at [683, 687] on button "Continue" at bounding box center [698, 679] width 219 height 53
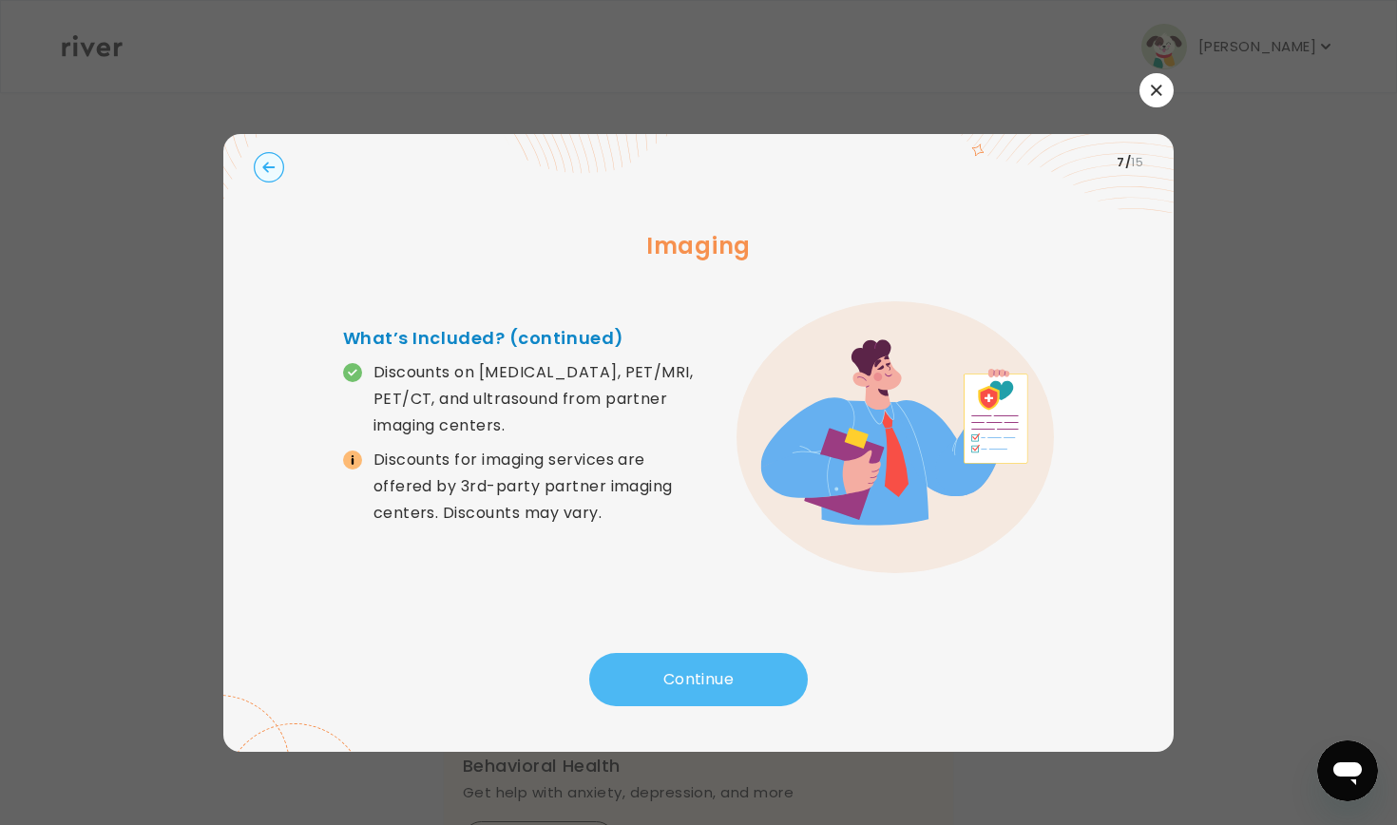
click at [683, 687] on button "Continue" at bounding box center [698, 679] width 219 height 53
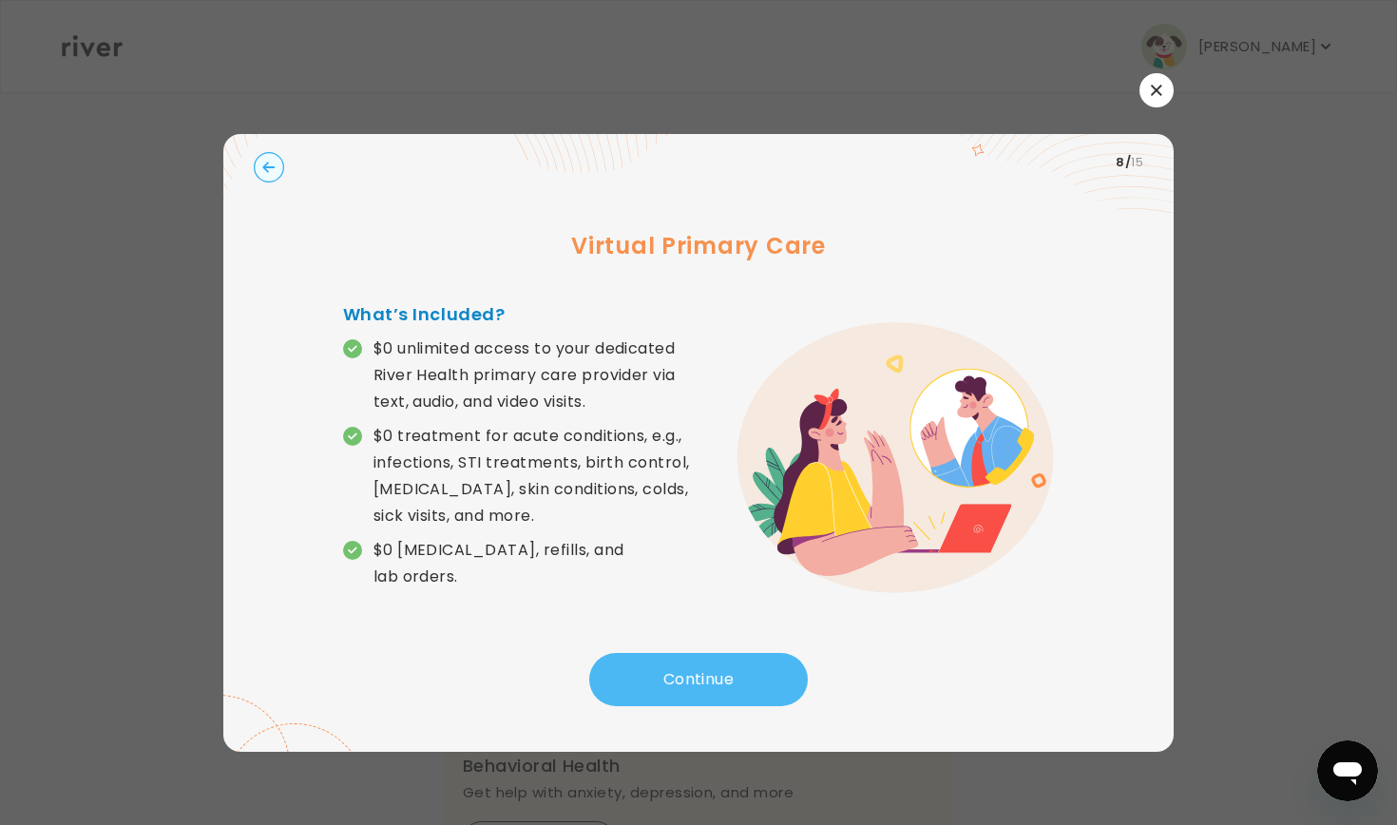
click at [683, 687] on button "Continue" at bounding box center [698, 679] width 219 height 53
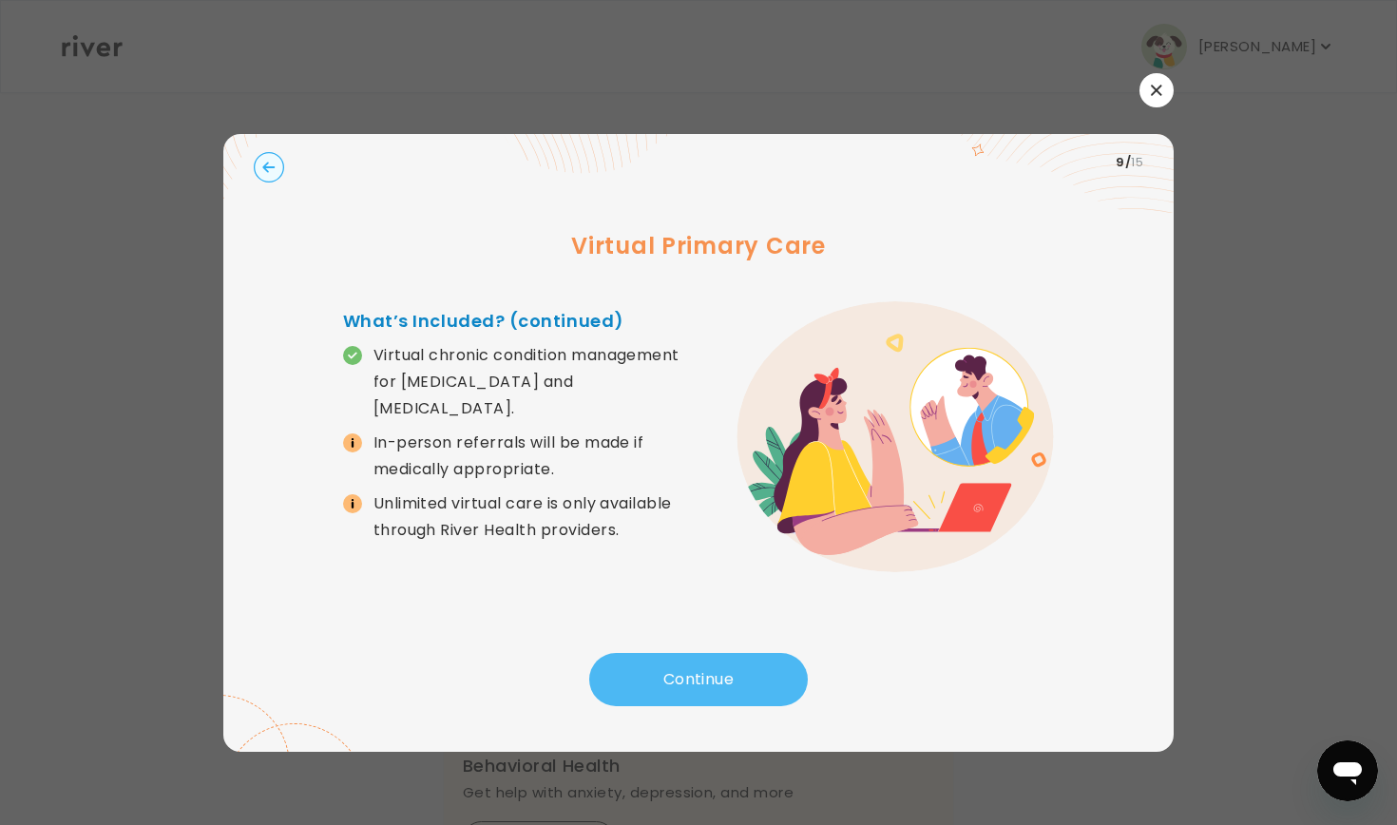
click at [683, 687] on button "Continue" at bounding box center [698, 679] width 219 height 53
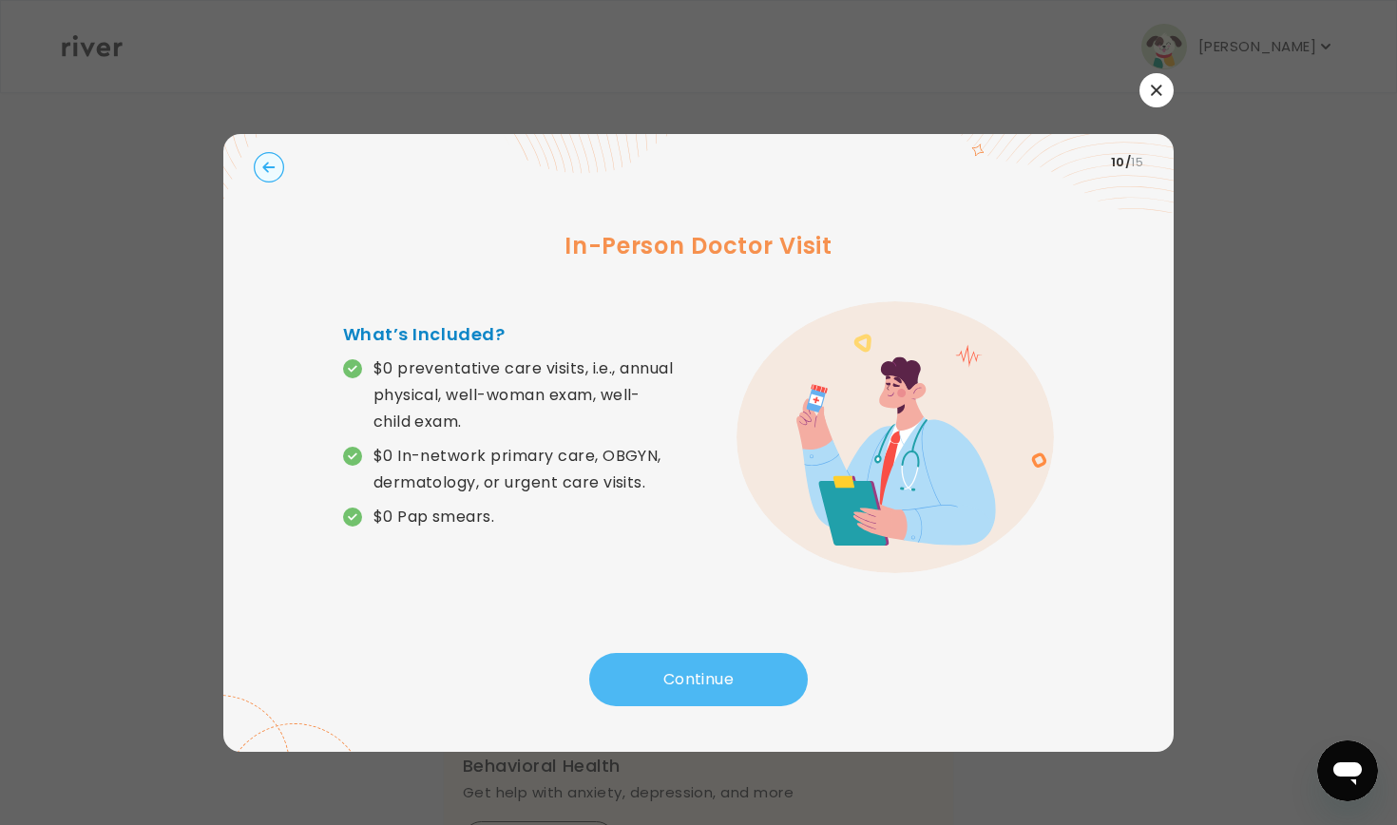
click at [683, 687] on button "Continue" at bounding box center [698, 679] width 219 height 53
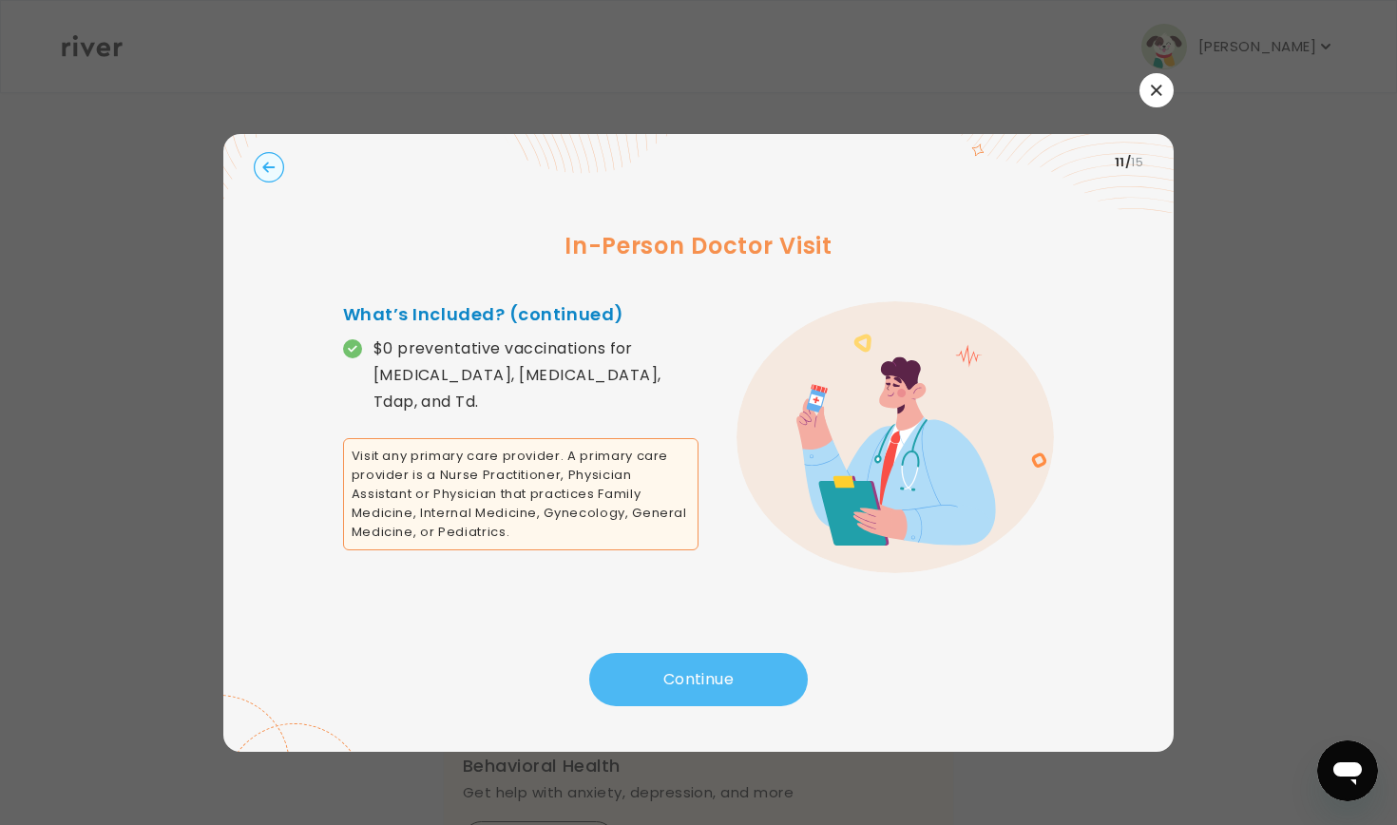
click at [683, 687] on button "Continue" at bounding box center [698, 679] width 219 height 53
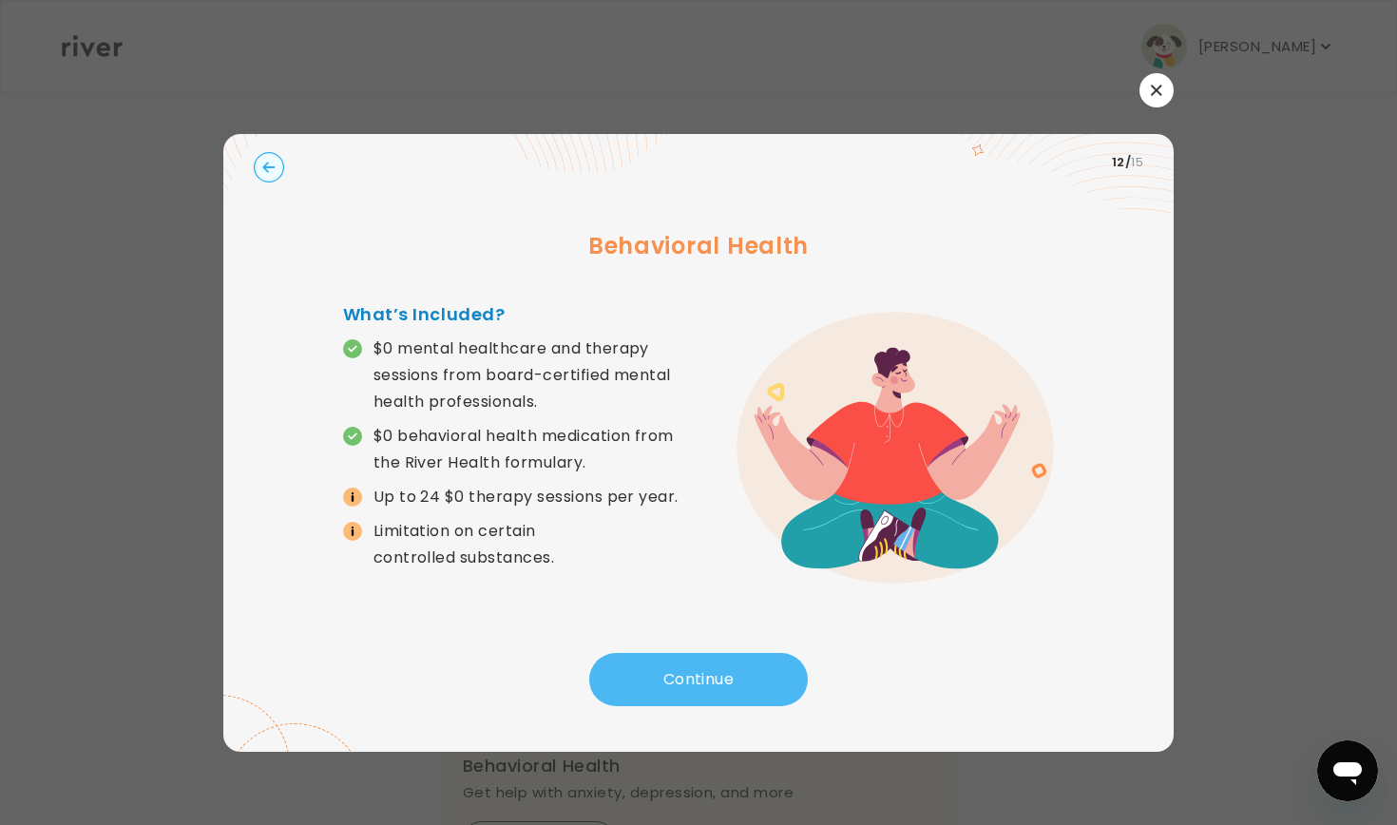
click at [683, 687] on button "Continue" at bounding box center [698, 679] width 219 height 53
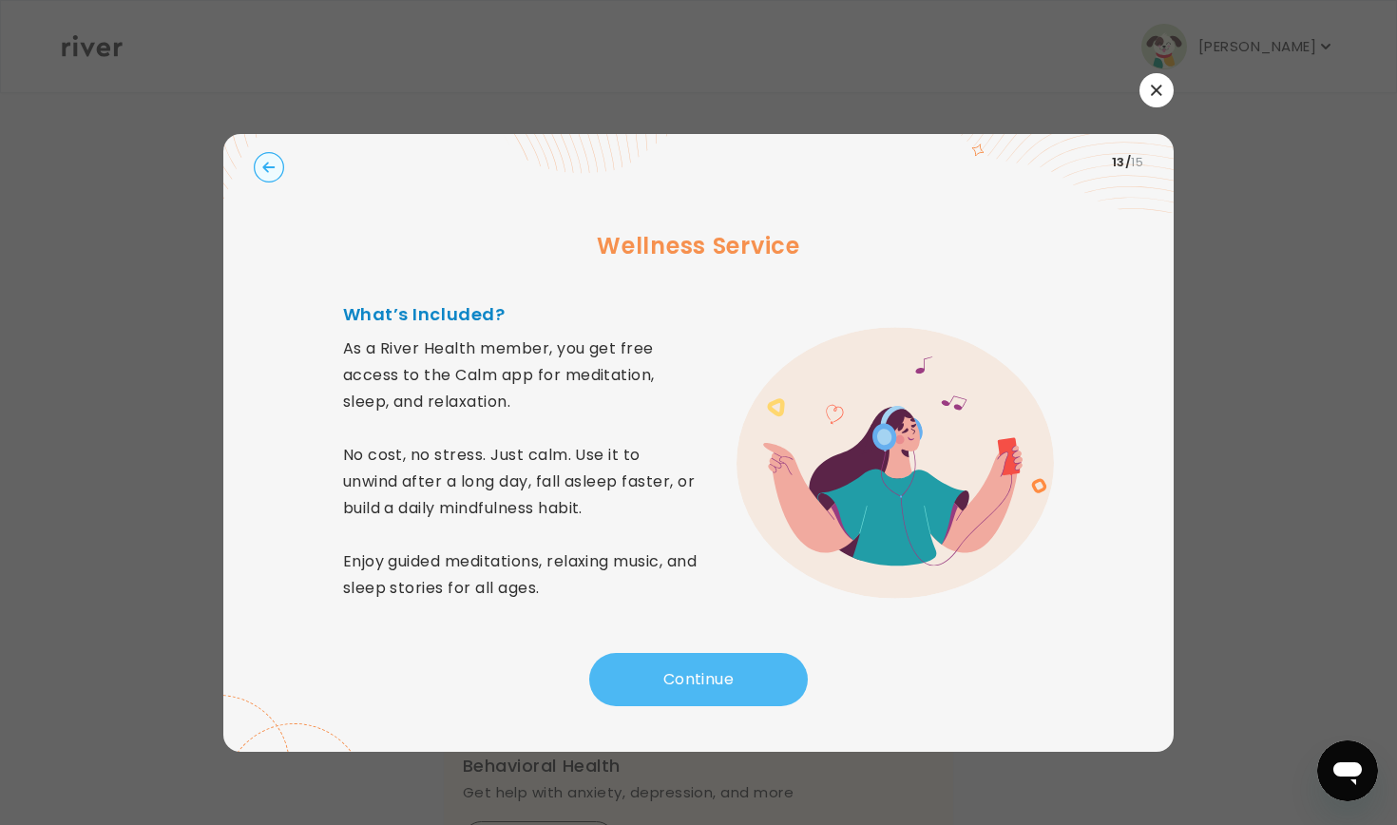
click at [683, 687] on button "Continue" at bounding box center [698, 679] width 219 height 53
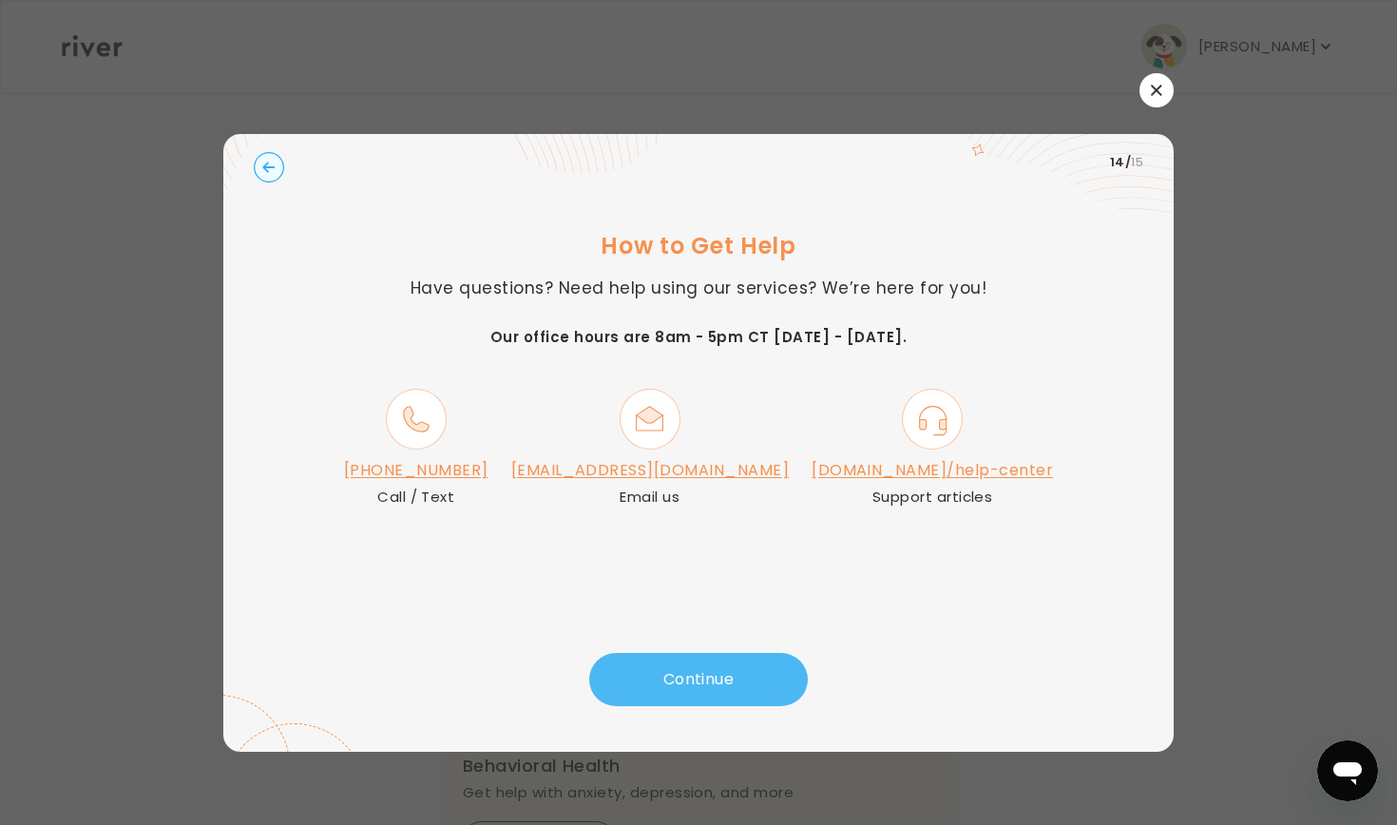
click at [683, 687] on button "Continue" at bounding box center [698, 679] width 219 height 53
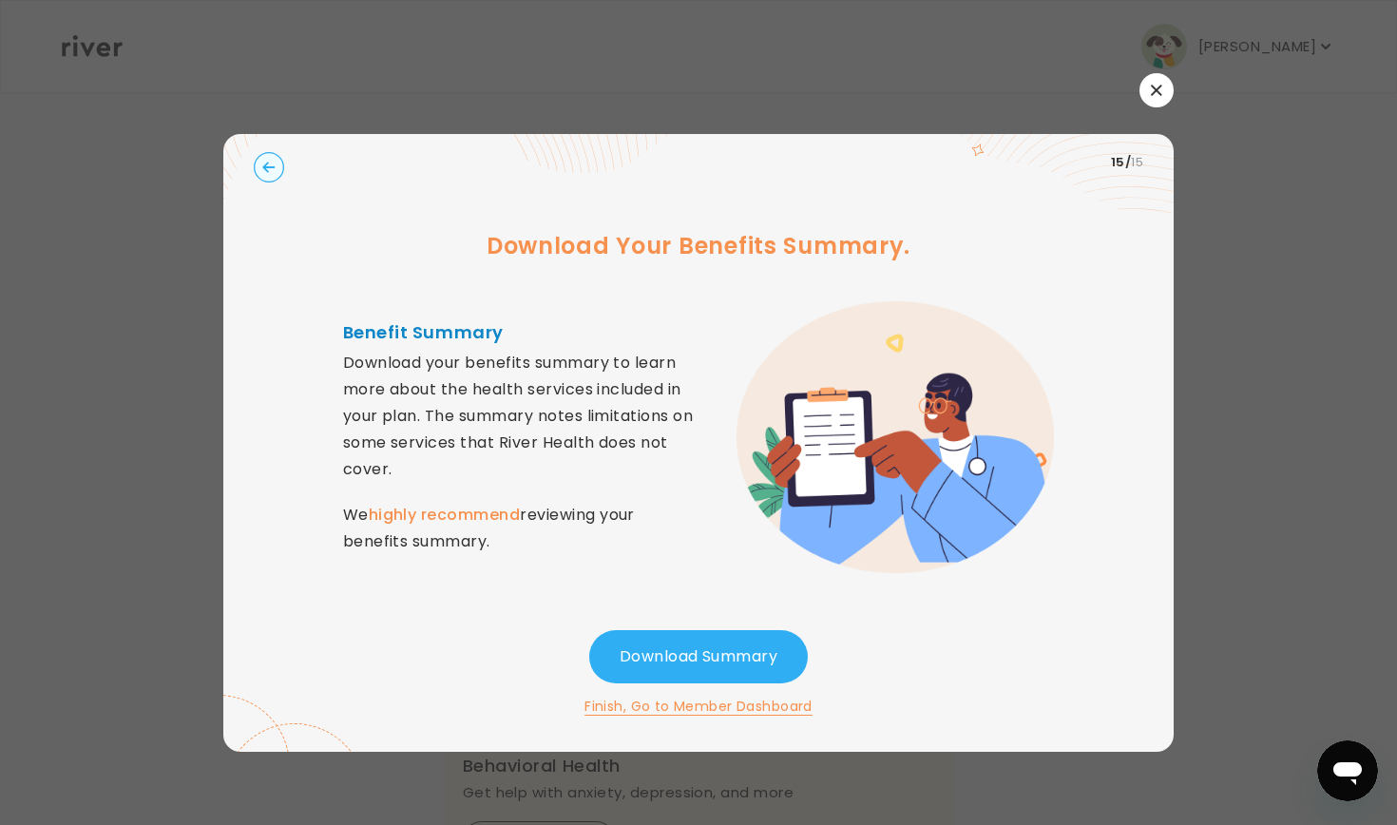
click at [670, 710] on button "Finish, Go to Member Dashboard" at bounding box center [699, 706] width 228 height 23
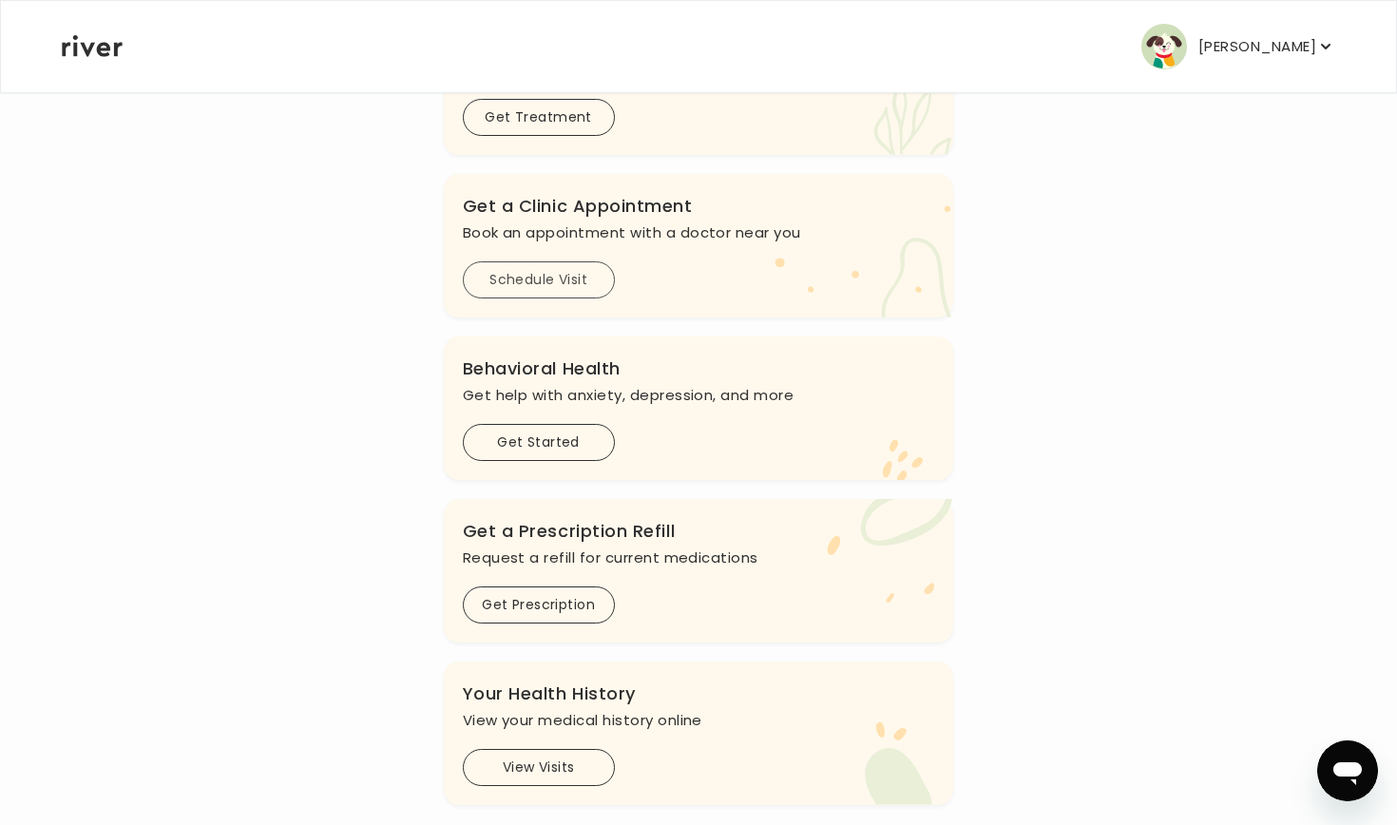
scroll to position [401, 0]
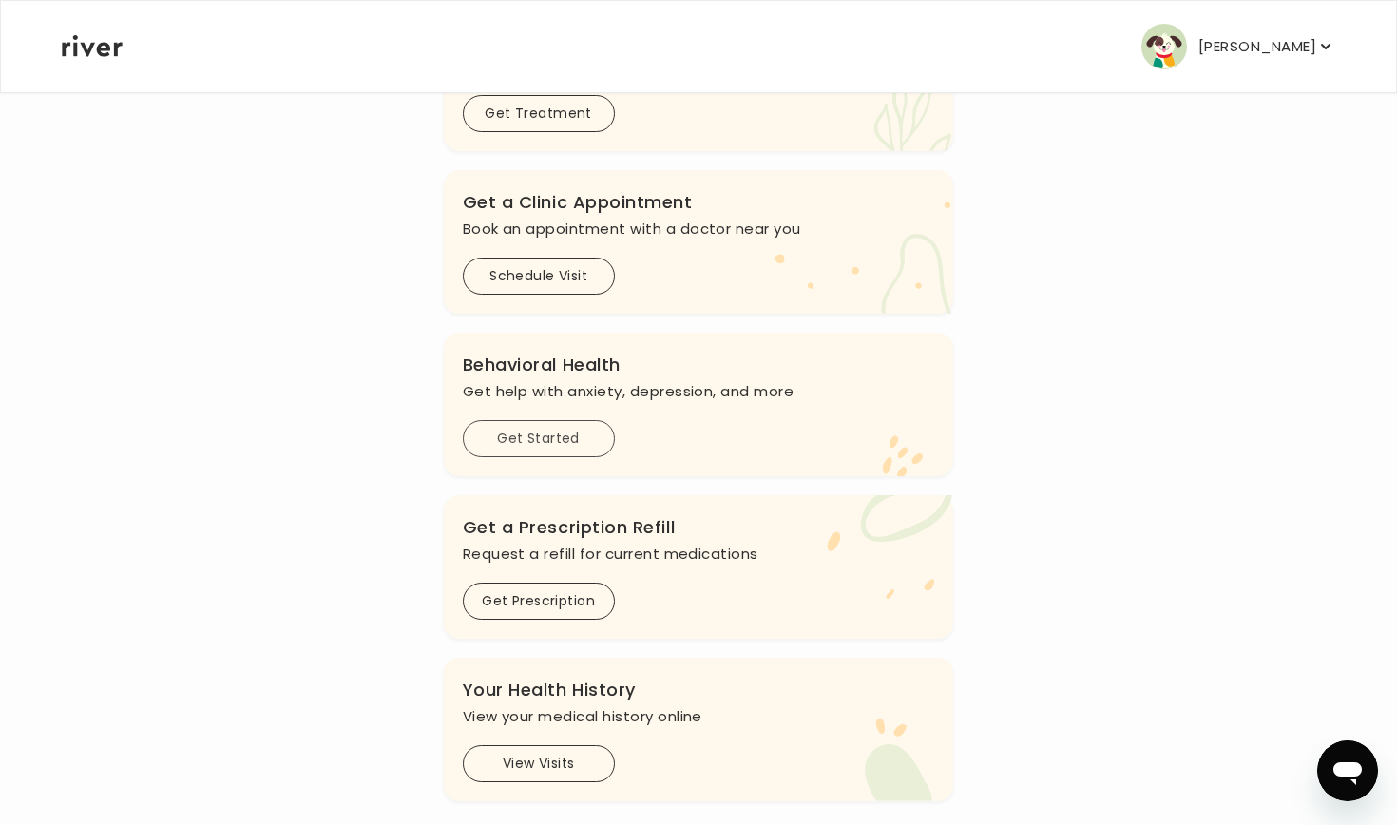
click at [556, 441] on button "Get Started" at bounding box center [539, 438] width 152 height 37
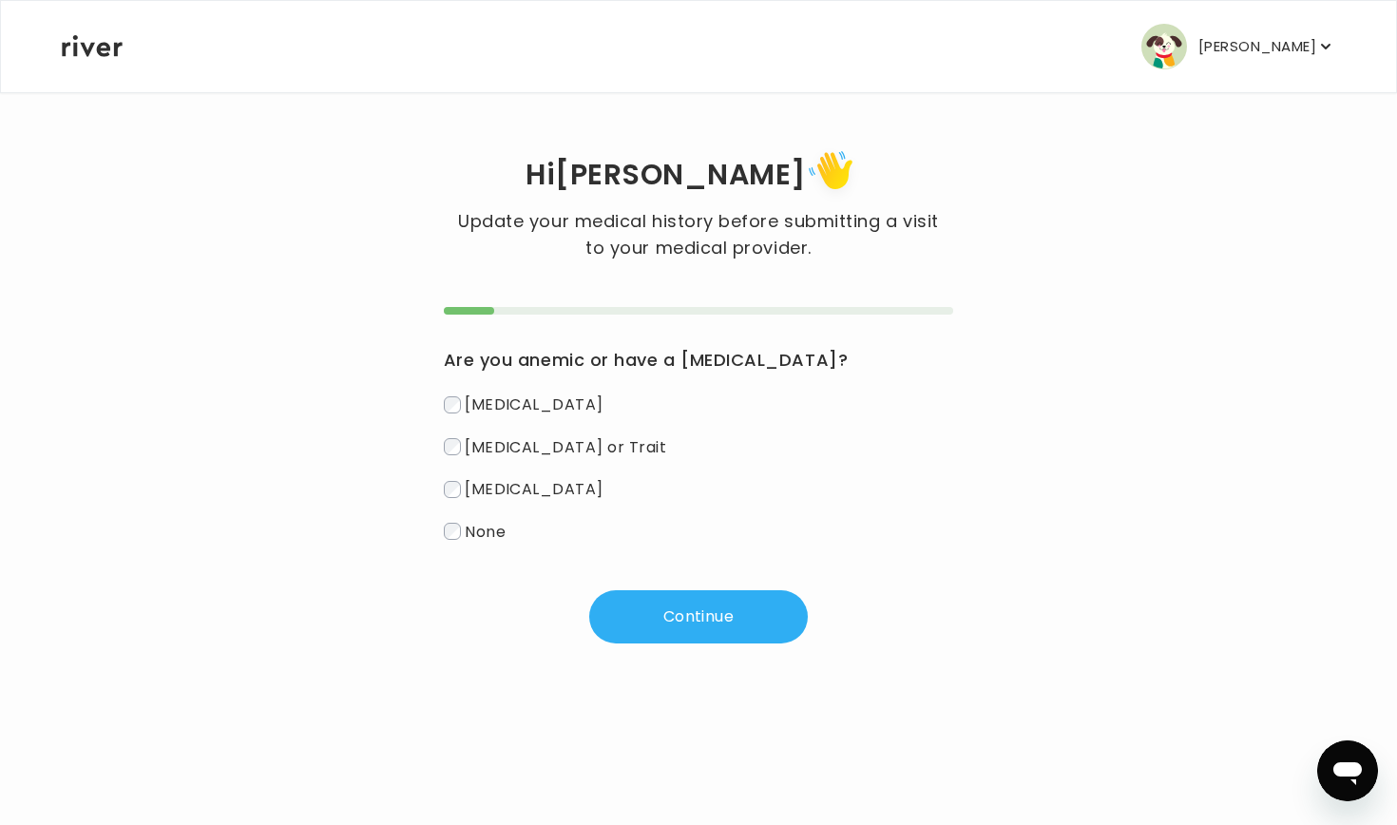
click at [475, 528] on span "None" at bounding box center [485, 531] width 41 height 22
click at [712, 643] on button "Continue" at bounding box center [698, 616] width 219 height 53
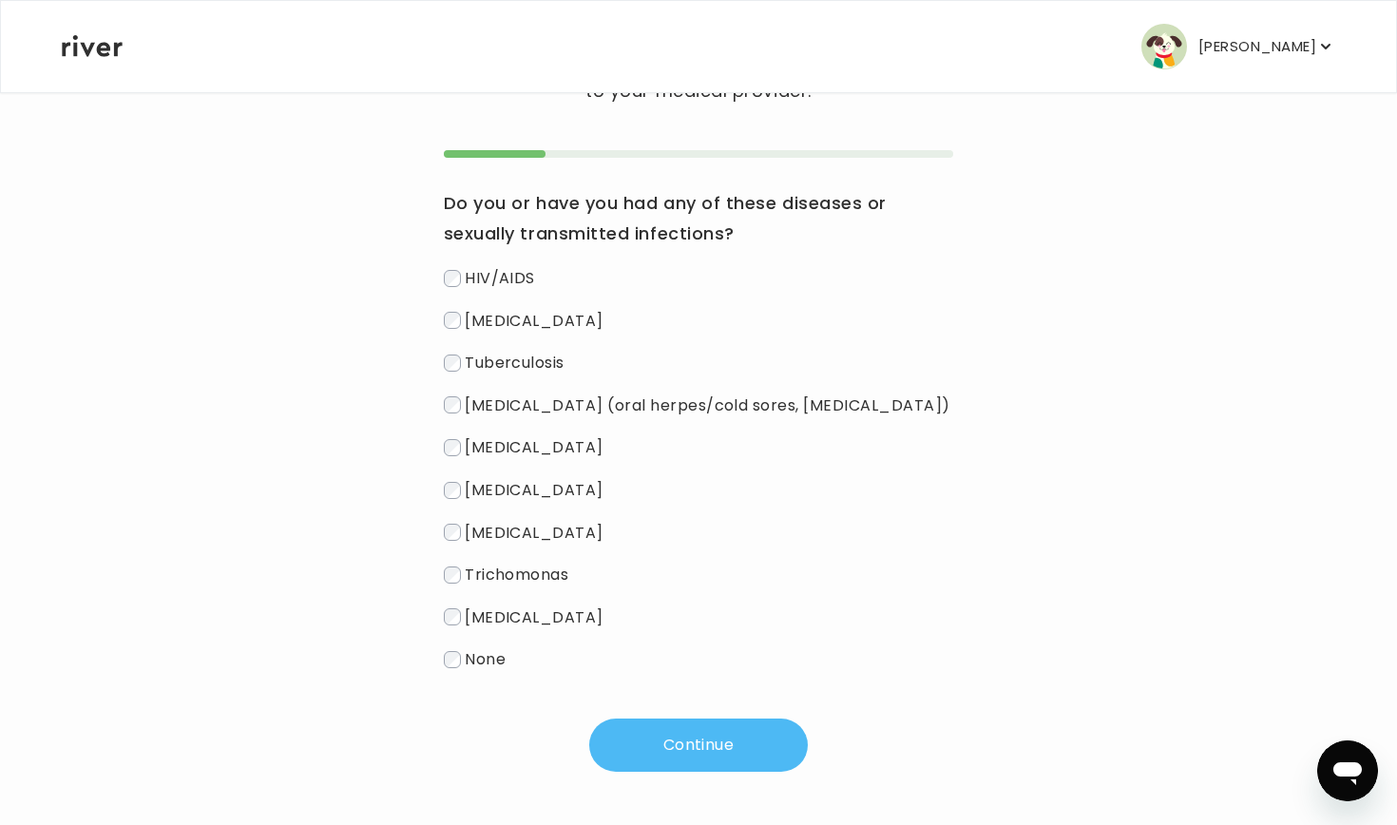
scroll to position [157, 0]
click at [471, 650] on span "None" at bounding box center [485, 659] width 41 height 22
click at [681, 753] on button "Continue" at bounding box center [698, 745] width 219 height 53
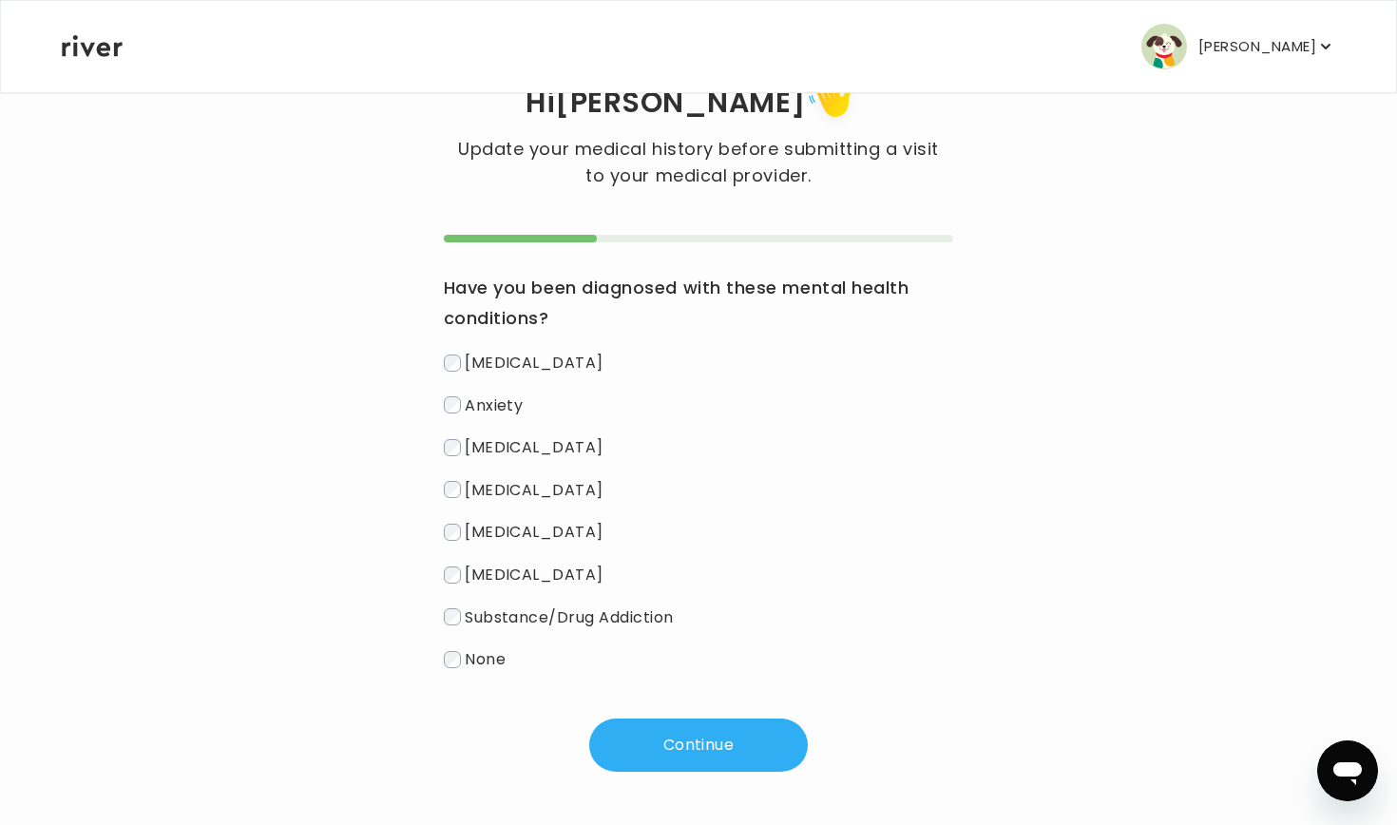
click at [470, 392] on label "Anxiety" at bounding box center [699, 406] width 510 height 28
click at [481, 337] on div "Have you been diagnosed with these mental health conditions? Depression Anxiety…" at bounding box center [699, 473] width 510 height 400
click at [652, 727] on button "Continue" at bounding box center [698, 745] width 219 height 53
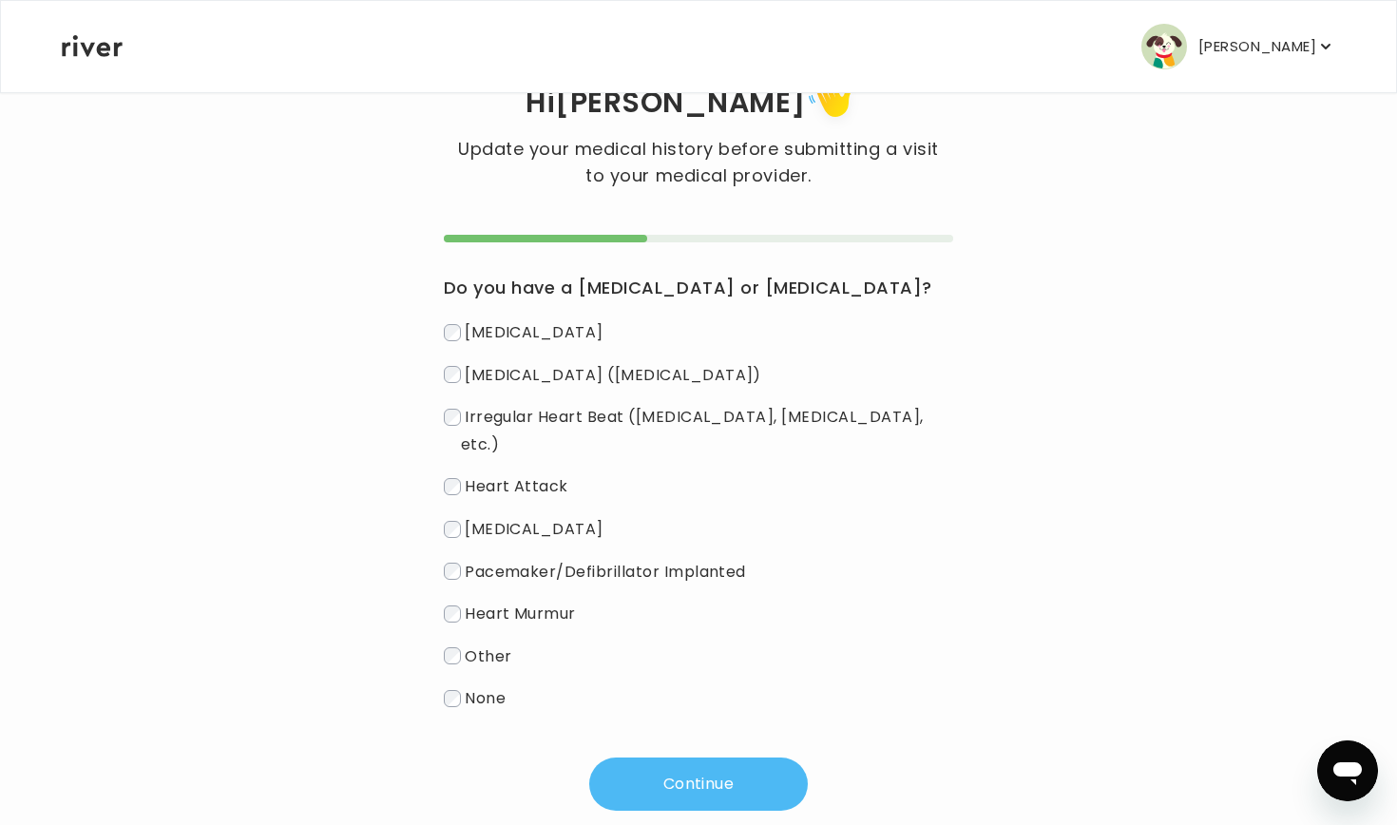
click at [657, 771] on button "Continue" at bounding box center [698, 784] width 219 height 53
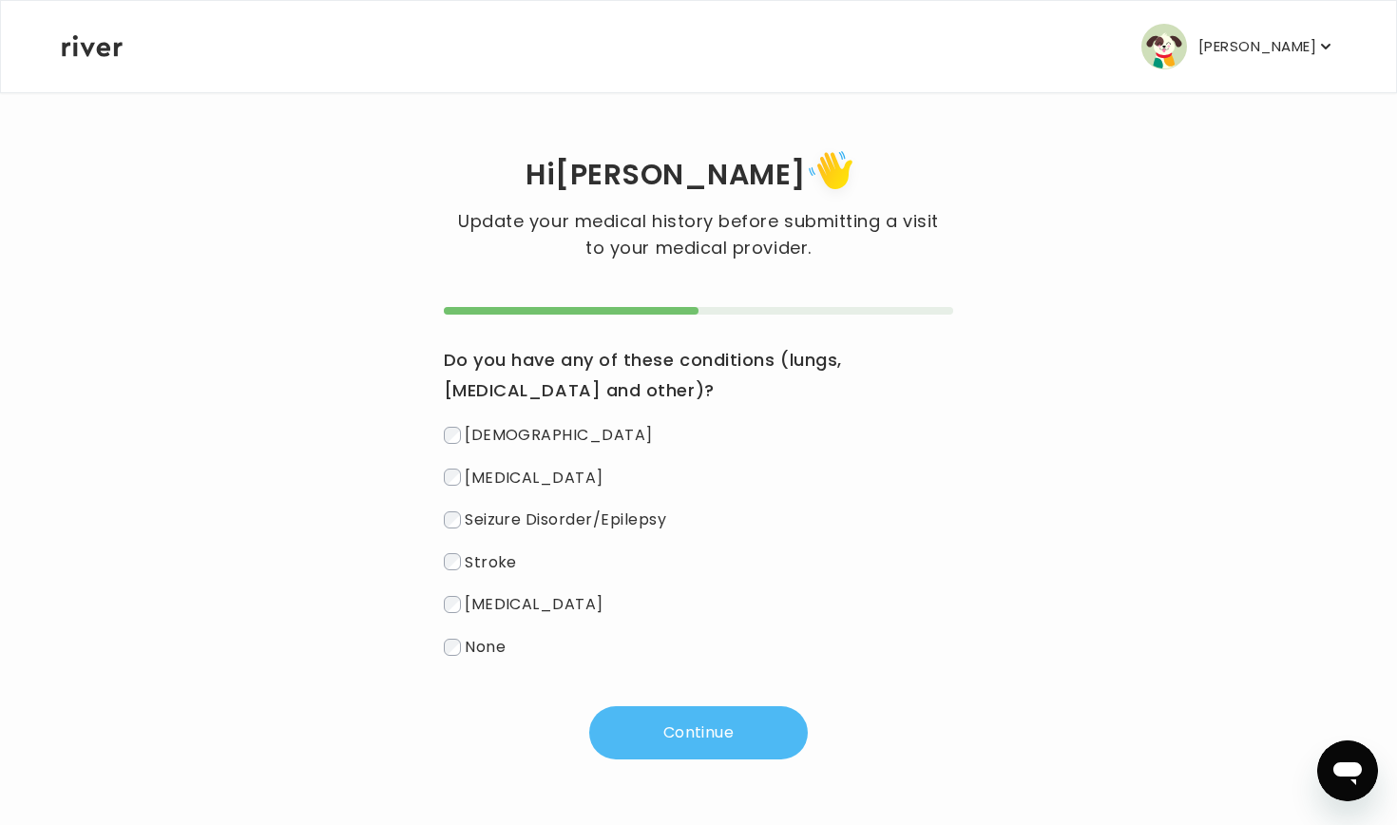
click at [643, 722] on button "Continue" at bounding box center [698, 732] width 219 height 53
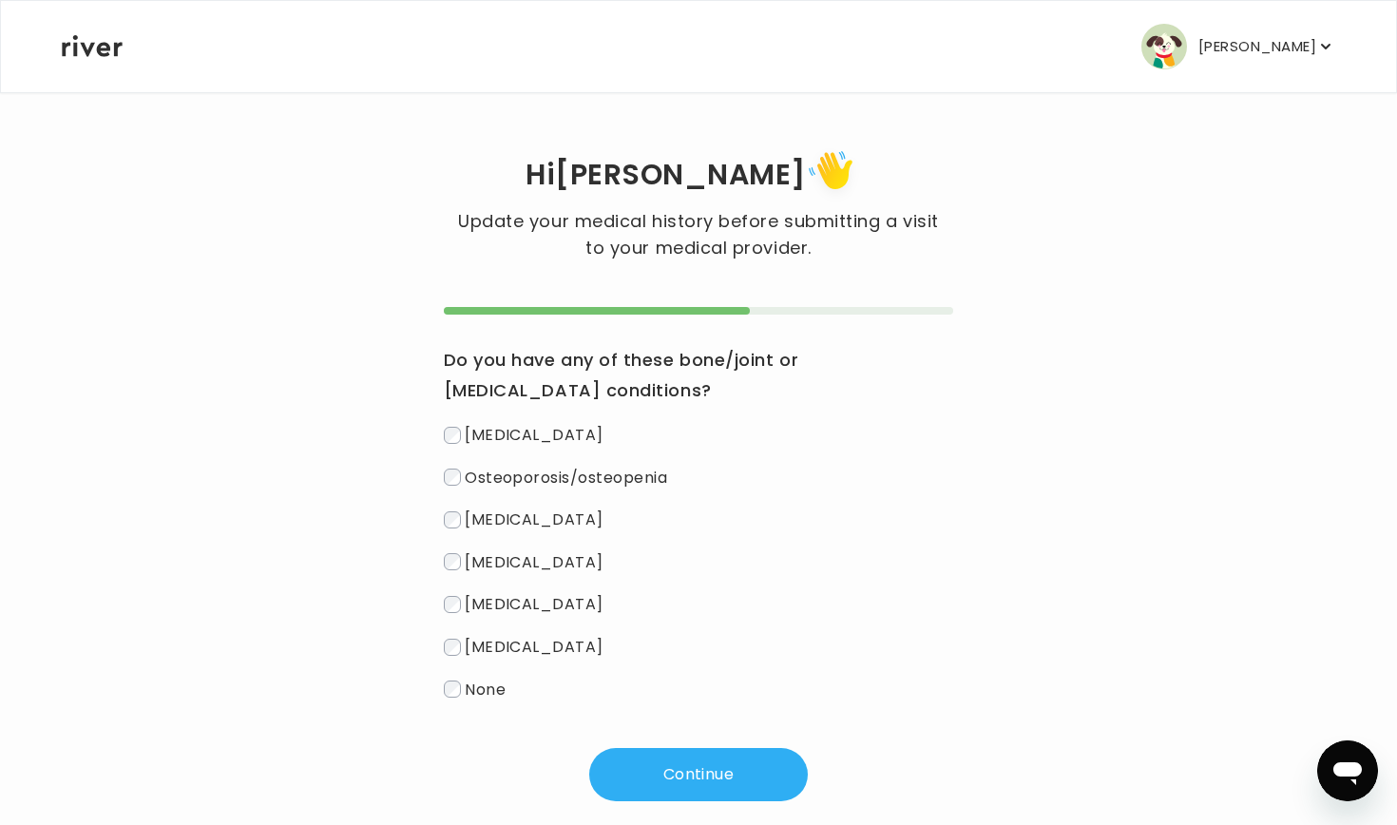
click at [486, 685] on span "None" at bounding box center [485, 689] width 41 height 22
click at [677, 786] on button "Continue" at bounding box center [698, 774] width 219 height 53
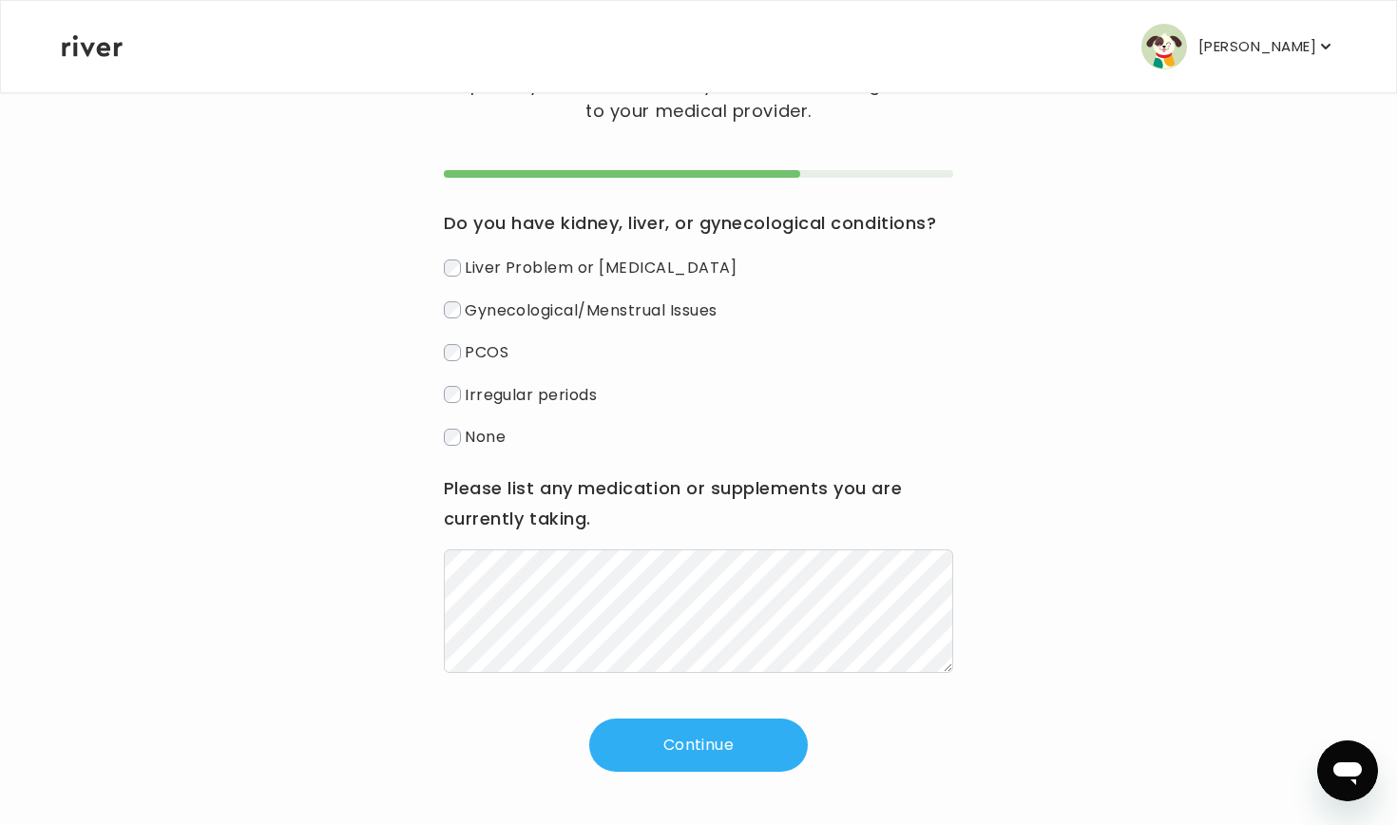
scroll to position [137, 0]
click at [676, 744] on button "Continue" at bounding box center [698, 745] width 219 height 53
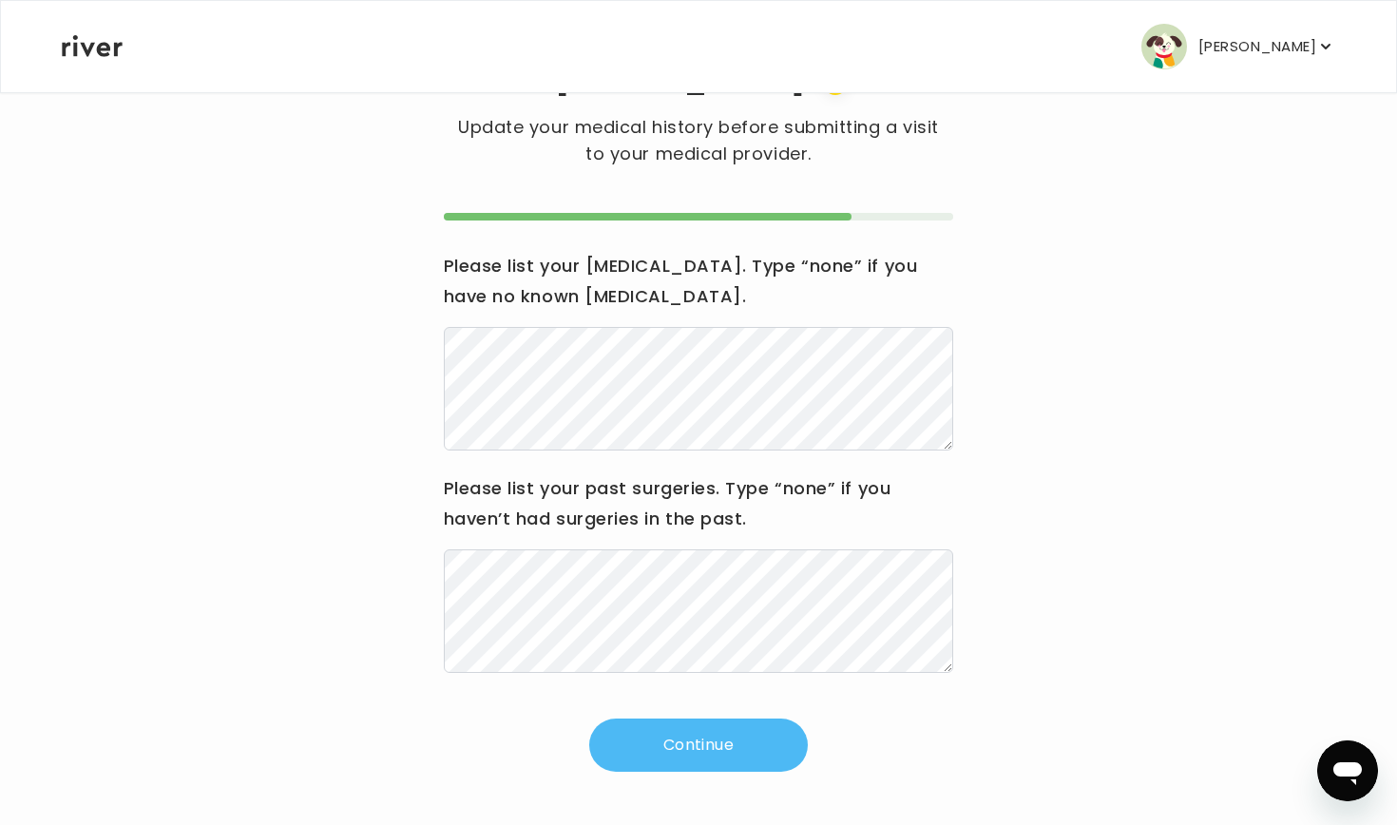
click at [651, 734] on button "Continue" at bounding box center [698, 745] width 219 height 53
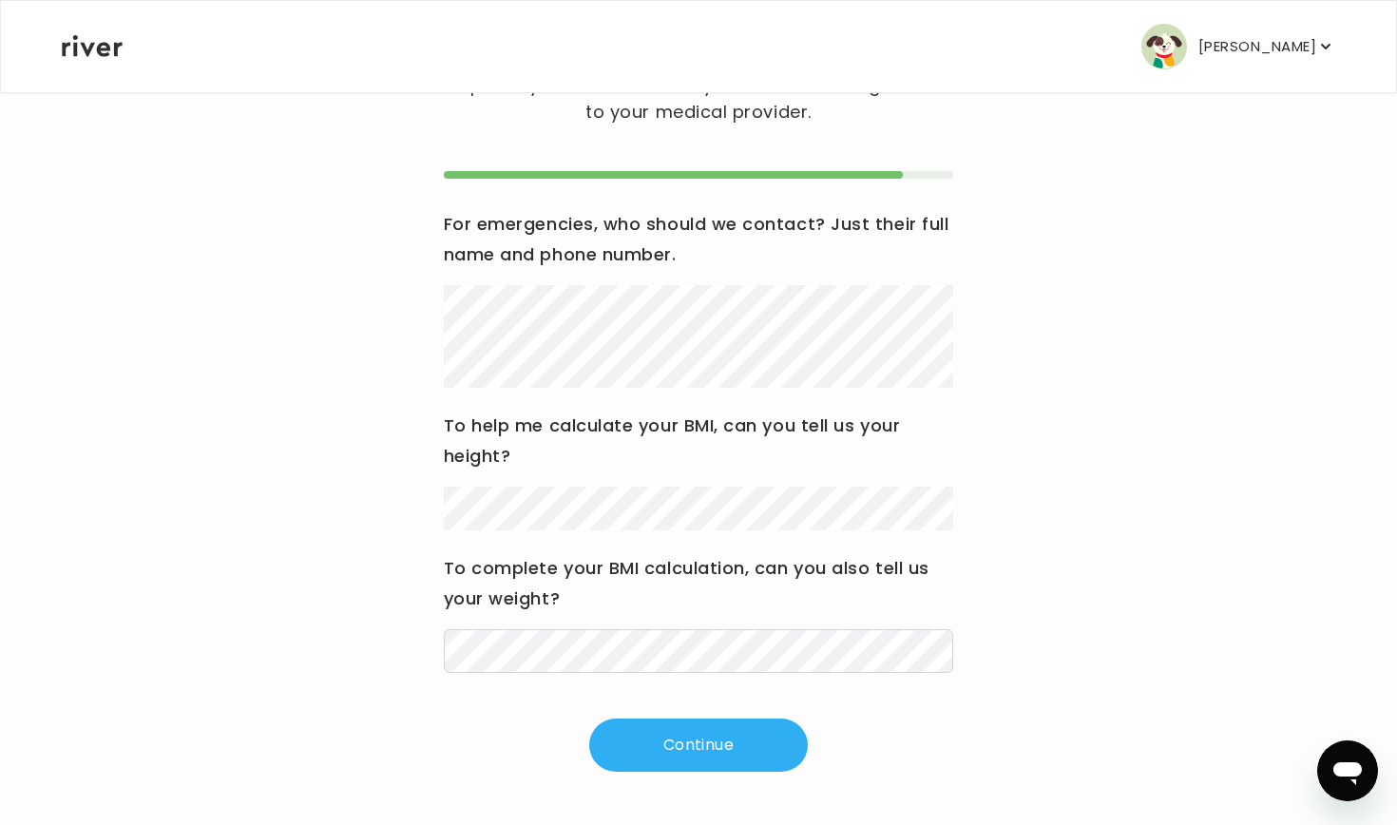
scroll to position [136, 0]
click at [660, 766] on button "Continue" at bounding box center [698, 745] width 219 height 53
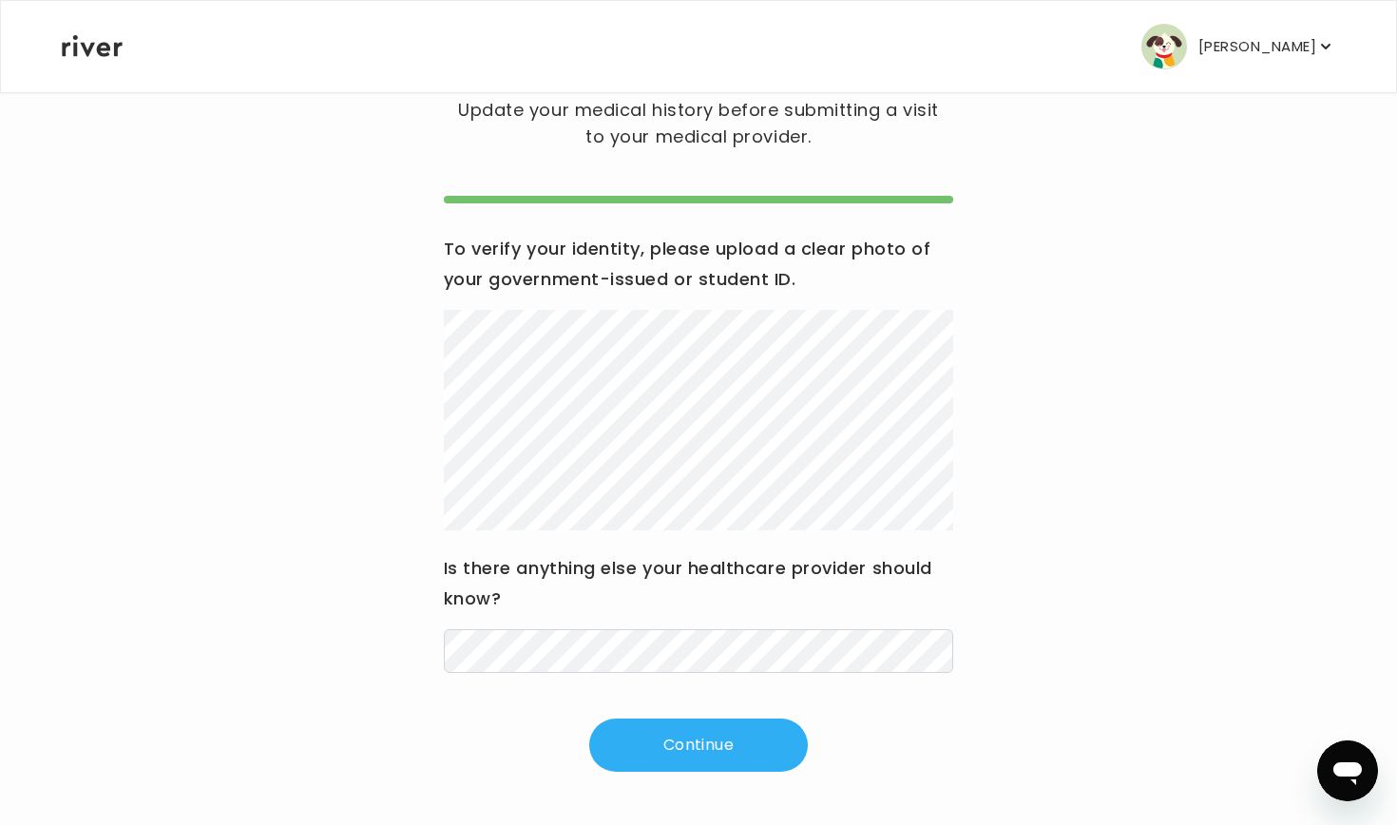
click at [1183, 55] on img "button" at bounding box center [1164, 47] width 46 height 46
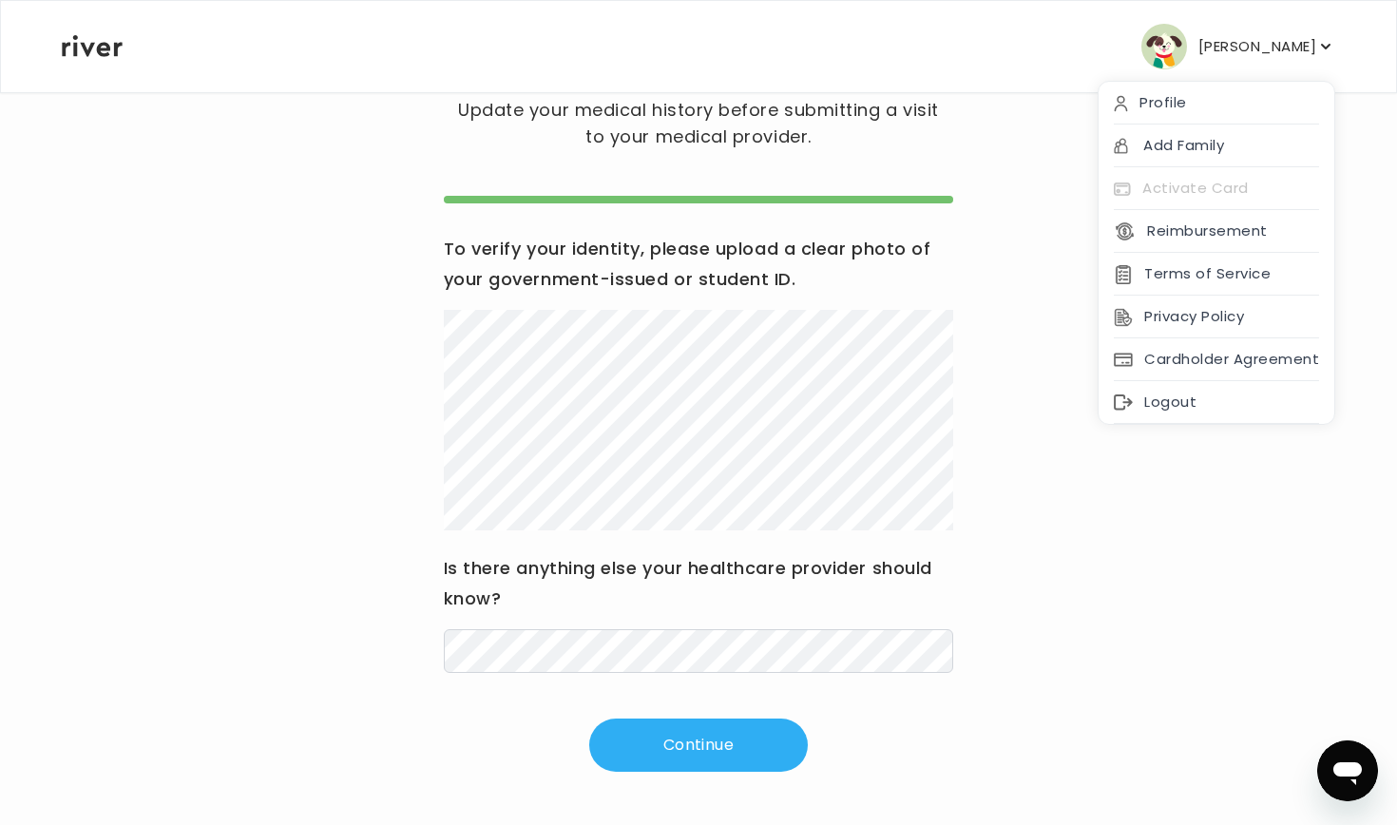
click at [1078, 101] on div "Hi Emilie Update your medical history before submitting a visit to your medical…" at bounding box center [699, 402] width 1276 height 738
